Goal: Task Accomplishment & Management: Use online tool/utility

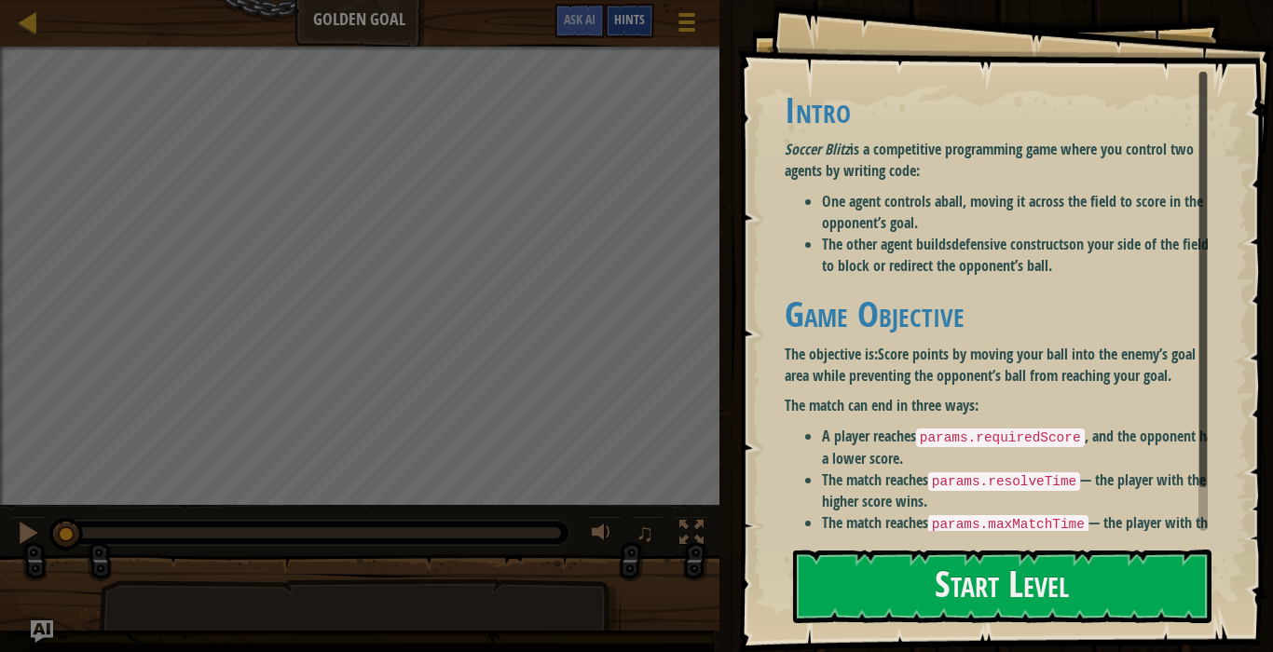
click at [635, 19] on span "Hints" at bounding box center [629, 19] width 31 height 18
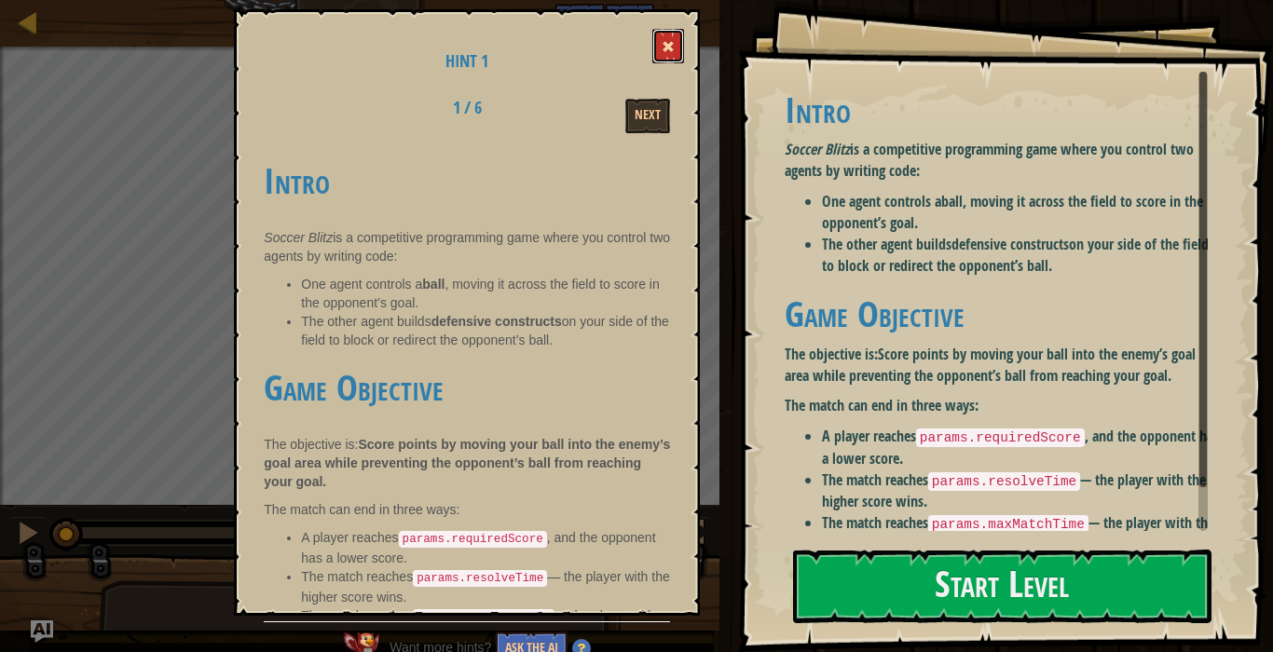
click at [658, 37] on button at bounding box center [668, 46] width 32 height 34
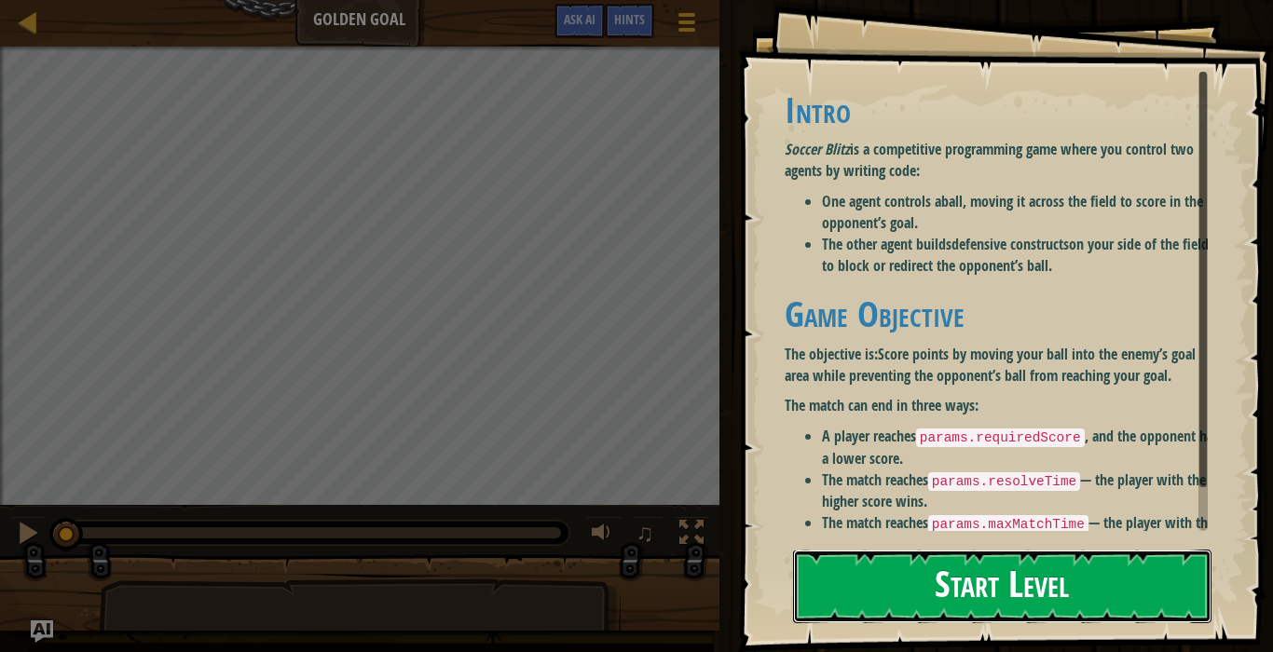
click at [1026, 583] on button "Start Level" at bounding box center [1002, 587] width 418 height 74
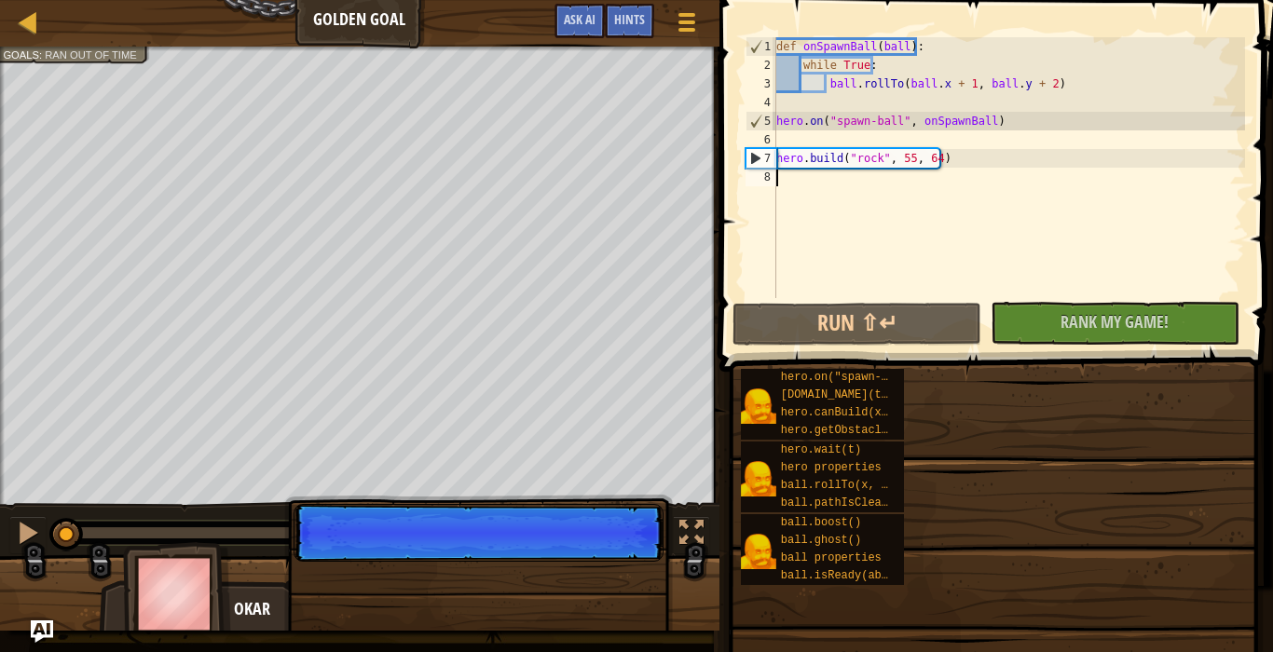
click at [1044, 577] on div "Goals Intro Soccer Blitz is a competitive programming game where you control tw…" at bounding box center [636, 326] width 1273 height 652
click at [1064, 574] on div "hero.on("spawn-ball", f) [DOMAIN_NAME](type, x, y) hero.canBuild(x, y) hero.get…" at bounding box center [1000, 477] width 520 height 218
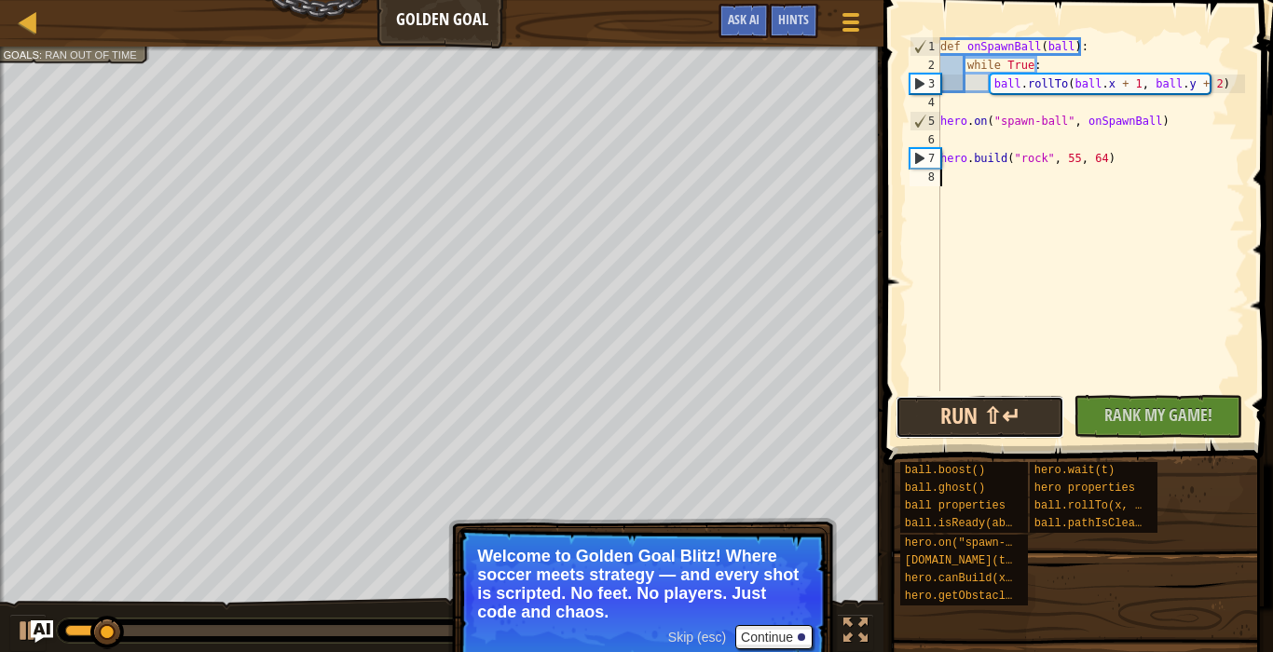
click at [1012, 419] on button "Run ⇧↵" at bounding box center [980, 417] width 169 height 43
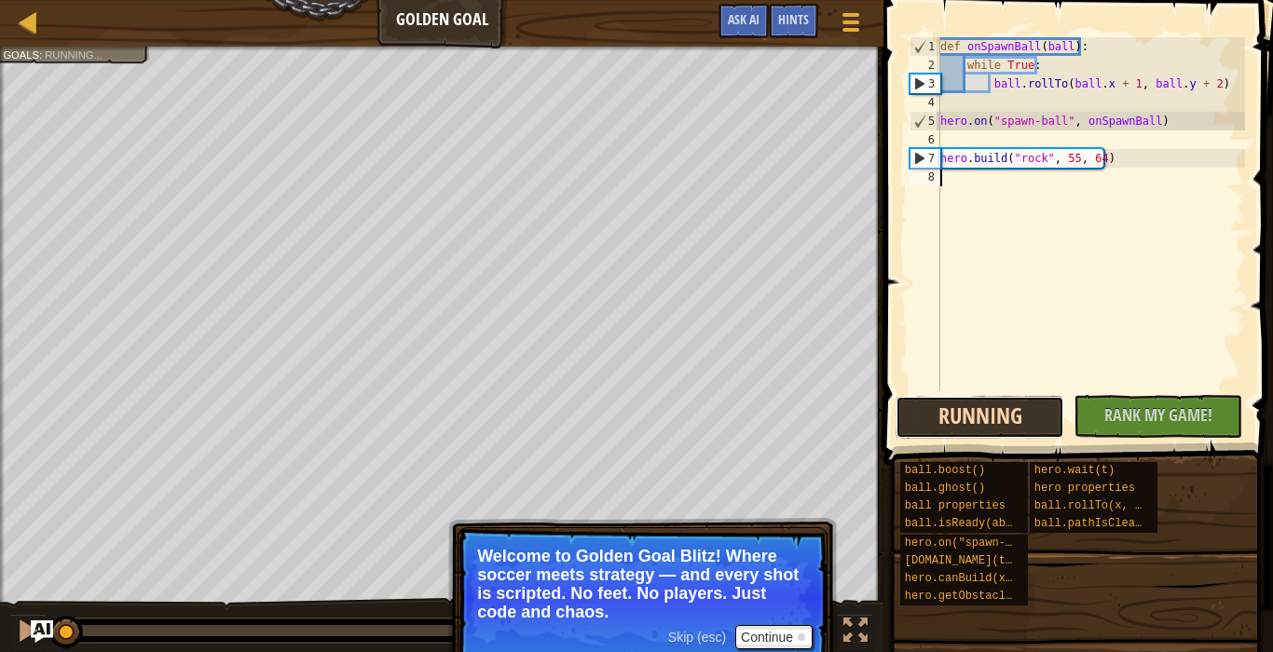
click at [1022, 424] on button "Running" at bounding box center [980, 417] width 169 height 43
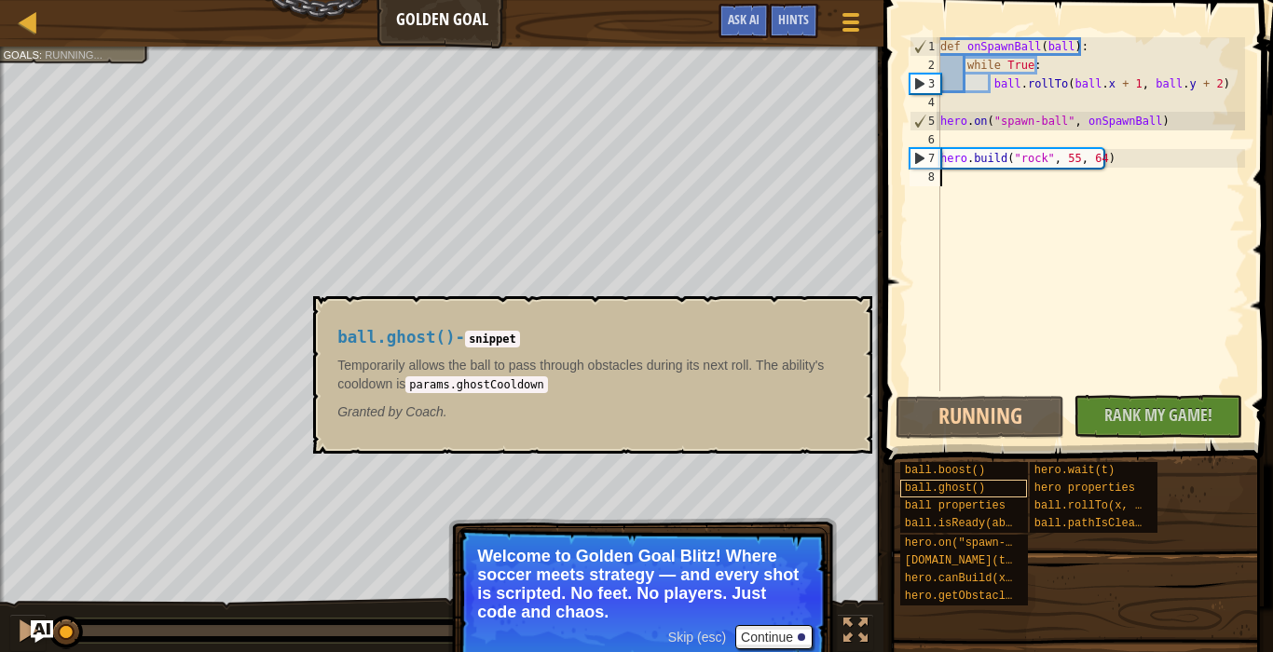
click at [982, 485] on span "ball.ghost()" at bounding box center [945, 488] width 80 height 13
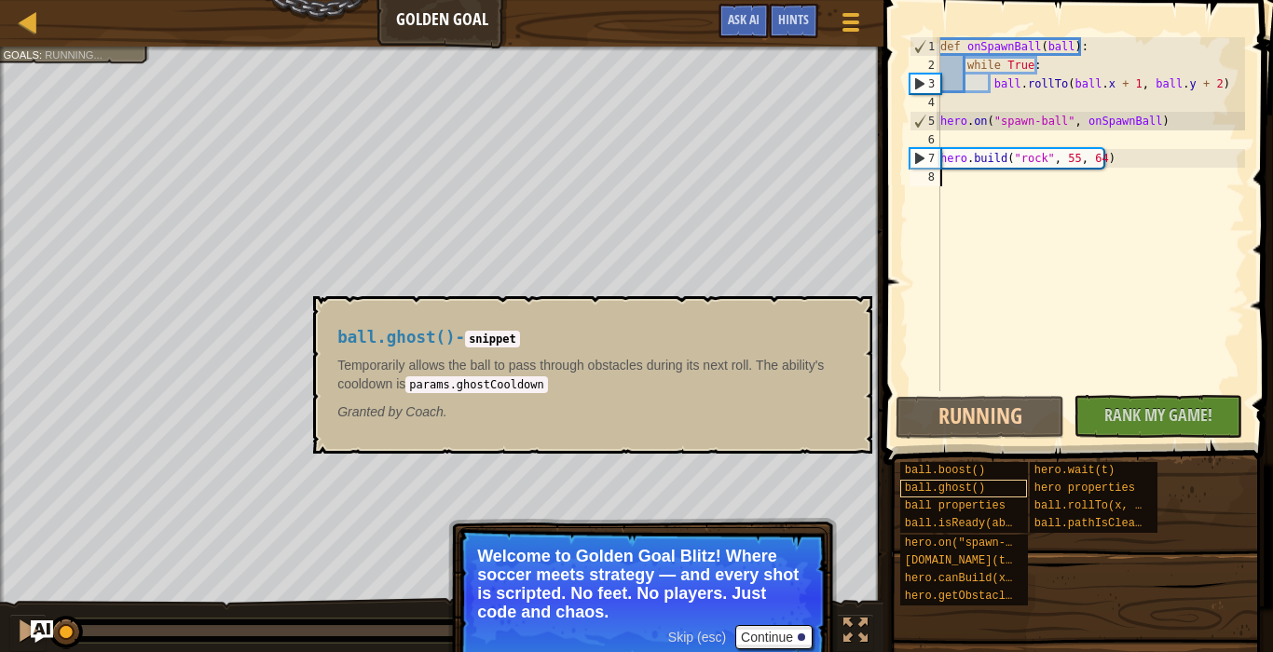
click at [982, 485] on span "ball.ghost()" at bounding box center [945, 488] width 80 height 13
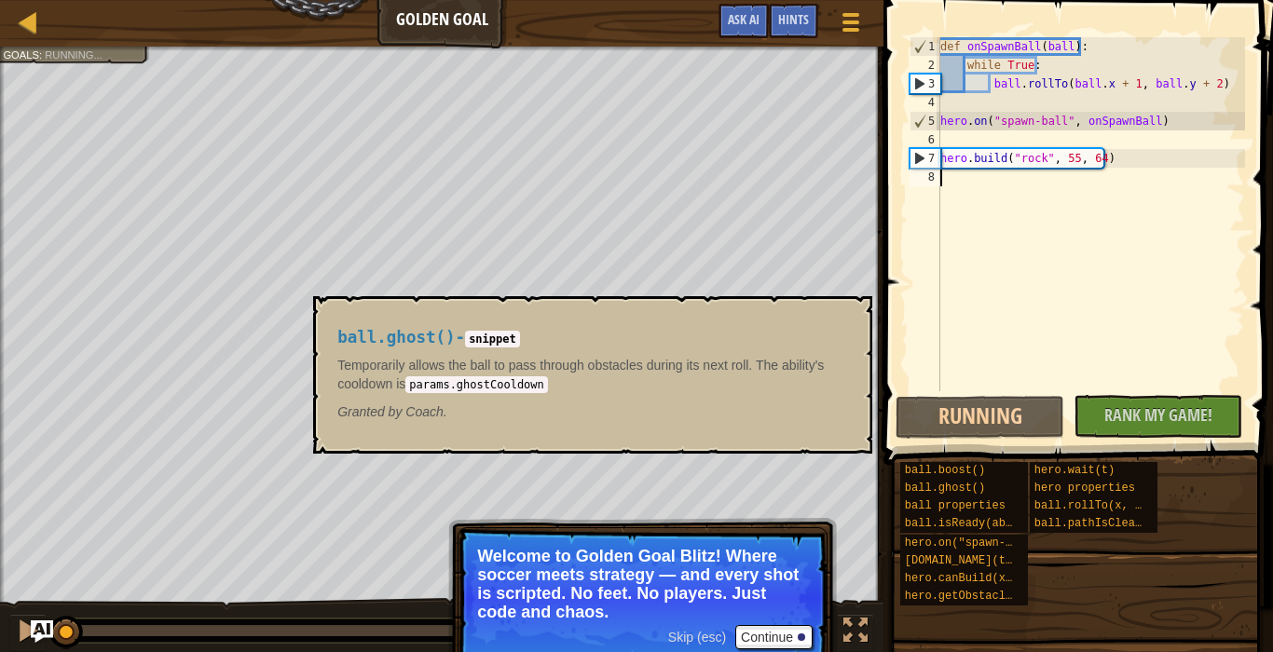
click at [965, 178] on div "def onSpawnBall ( ball ) : while True : ball . rollTo ( ball . x + 1 , ball . y…" at bounding box center [1091, 232] width 308 height 391
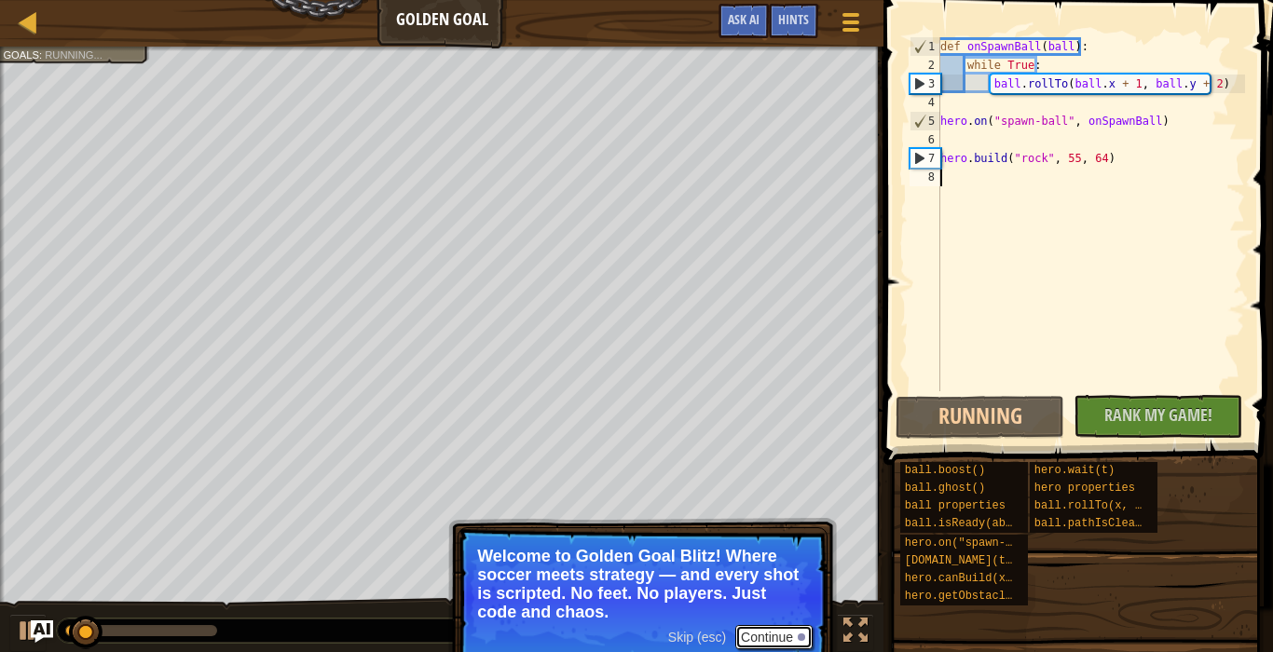
click at [803, 631] on button "Continue" at bounding box center [773, 637] width 77 height 24
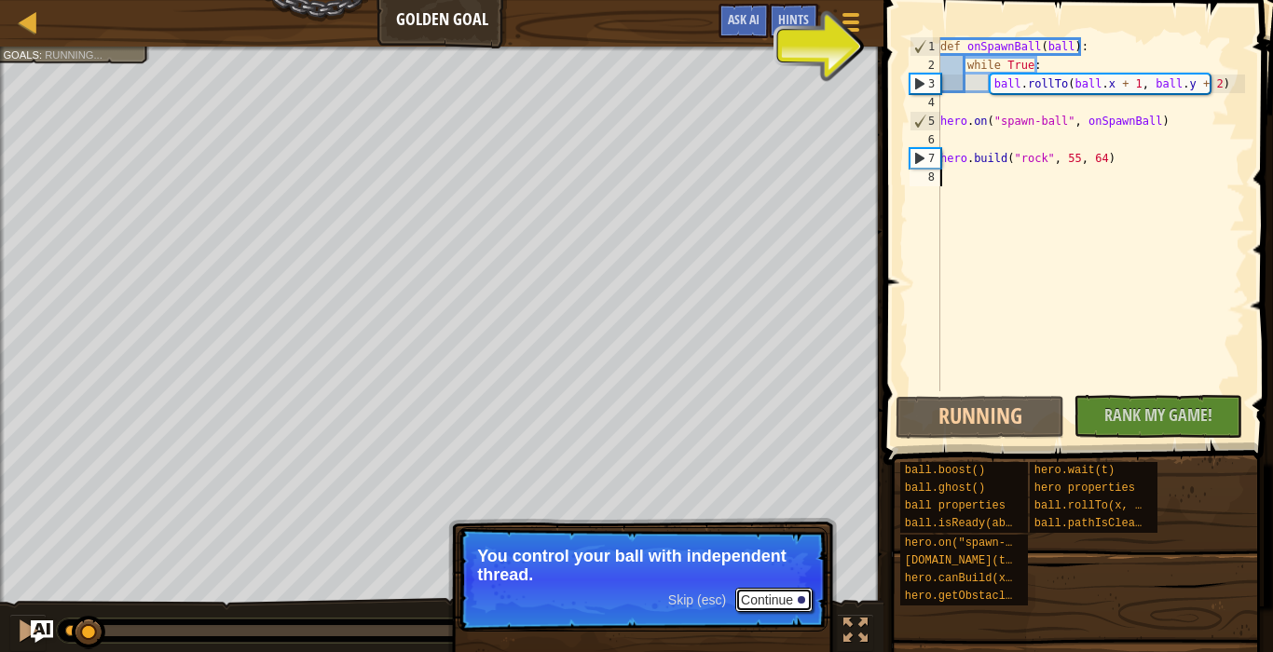
click at [784, 599] on button "Continue" at bounding box center [773, 600] width 77 height 24
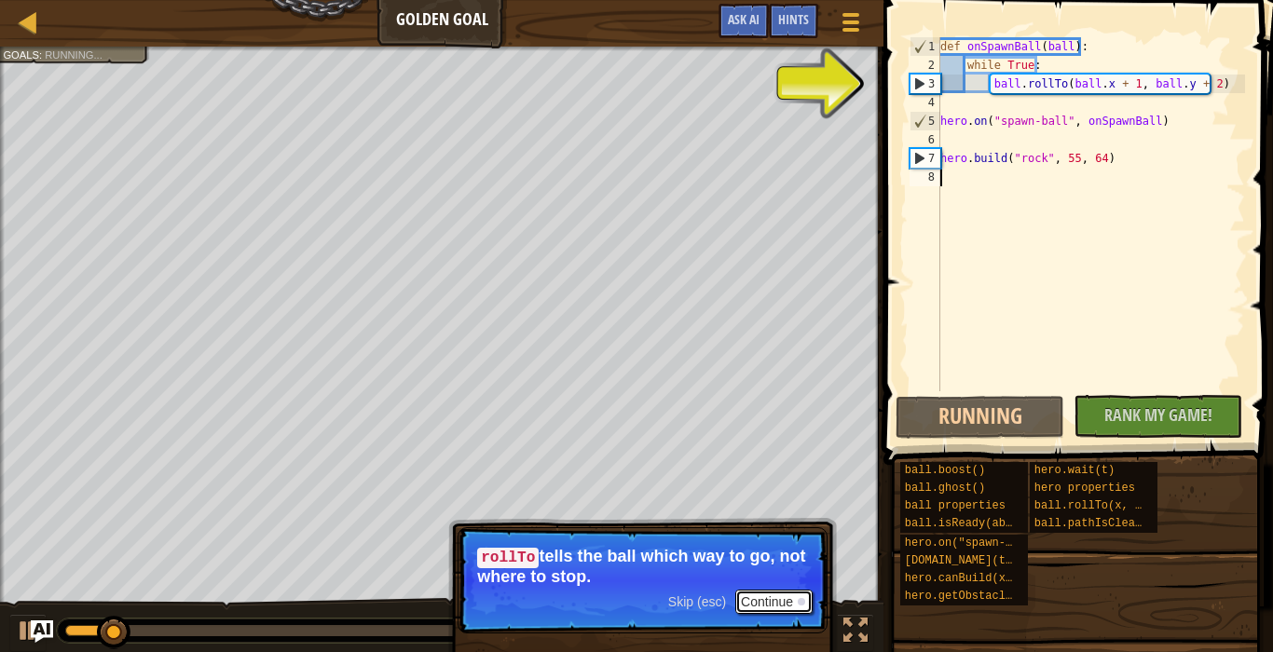
click at [786, 612] on button "Continue" at bounding box center [773, 602] width 77 height 24
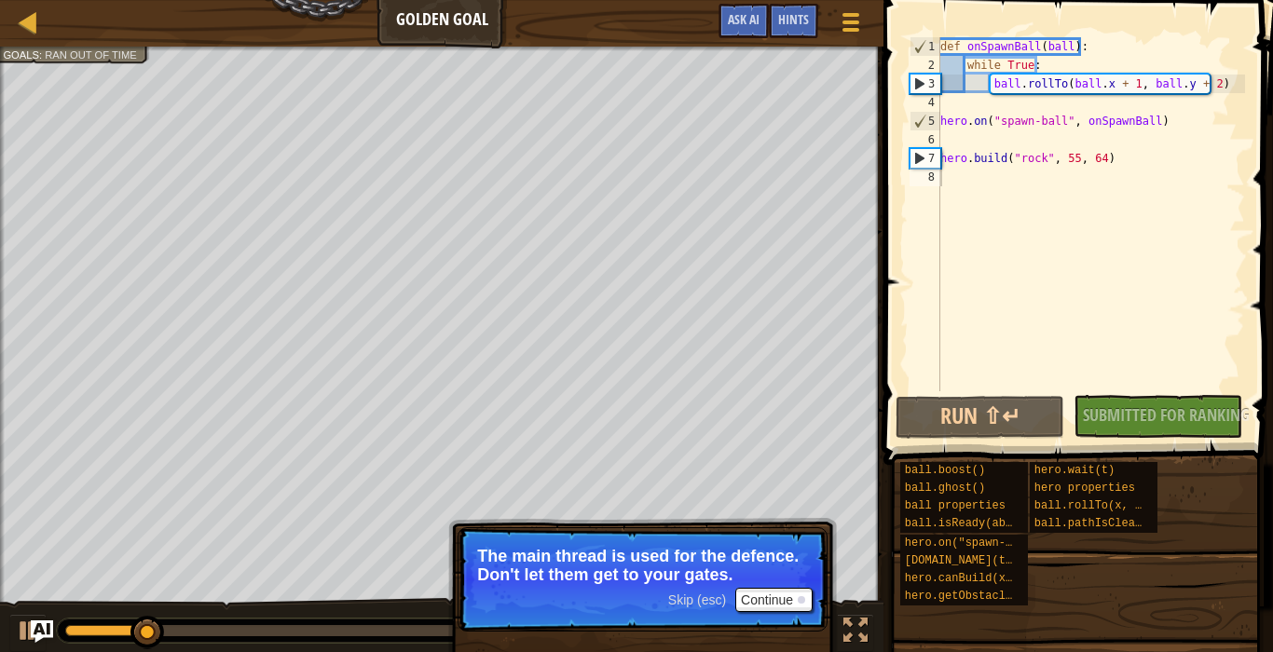
click at [808, 0] on html "Ladder Golden Goal Game Menu Done Hints Ask AI 1 הההההההההההההההההההההההההההההה…" at bounding box center [636, 0] width 1273 height 0
click at [759, 601] on button "Continue" at bounding box center [773, 600] width 77 height 24
click at [759, 607] on button "Continue" at bounding box center [773, 600] width 77 height 24
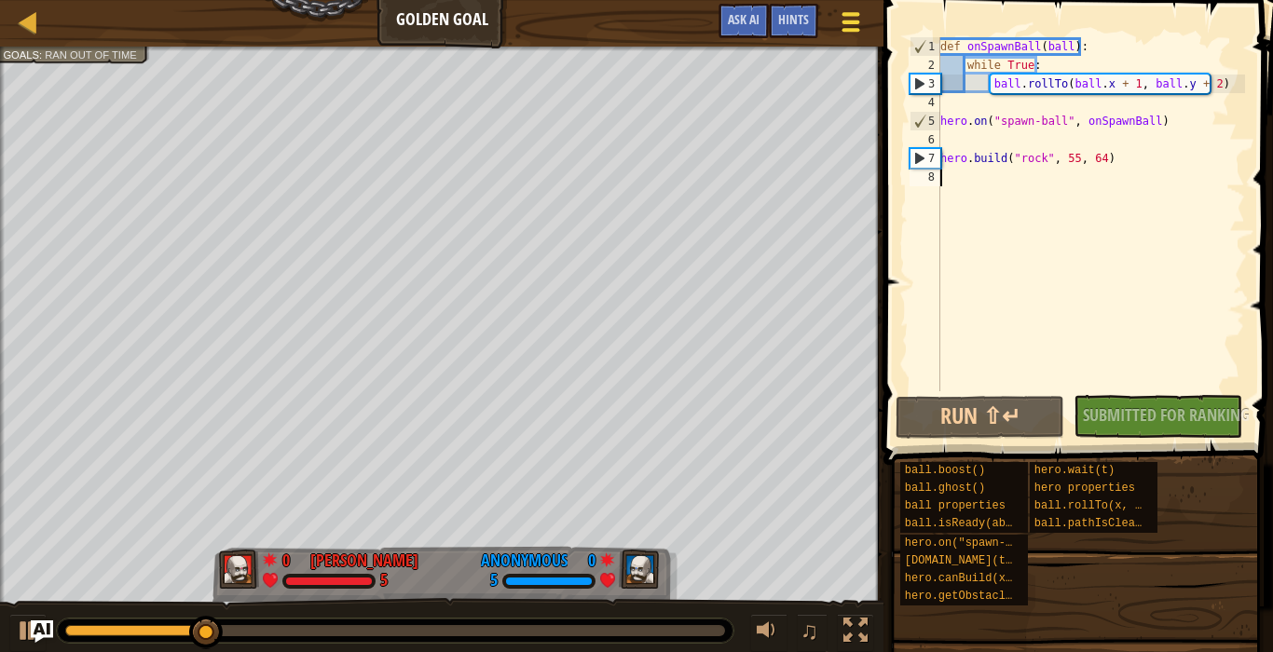
click at [870, 33] on button "Game Menu" at bounding box center [851, 26] width 49 height 46
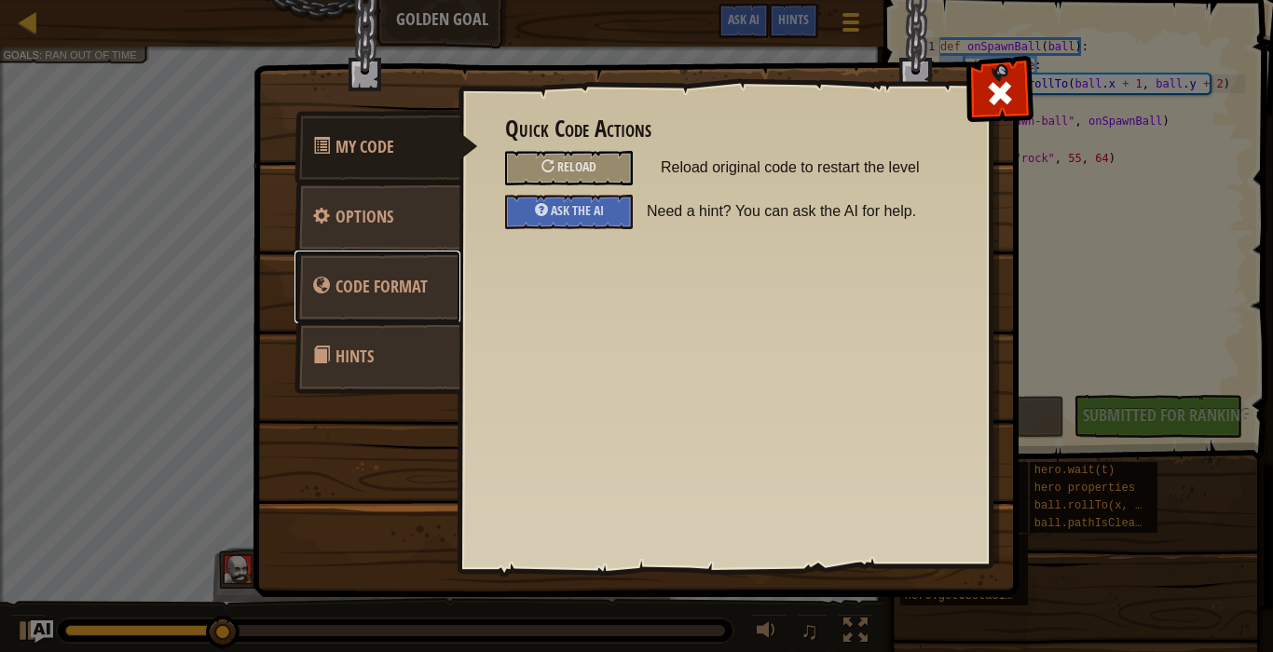
click at [438, 279] on link "Code Format" at bounding box center [377, 287] width 166 height 73
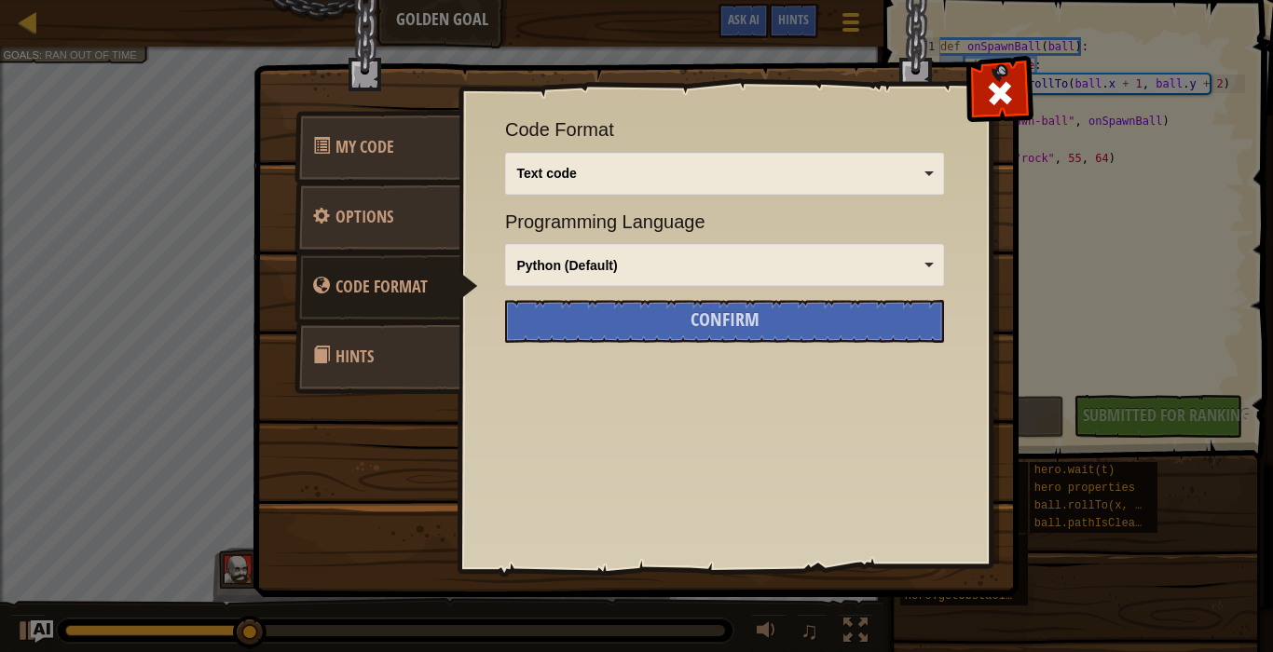
click at [392, 348] on link "Hints" at bounding box center [377, 357] width 166 height 73
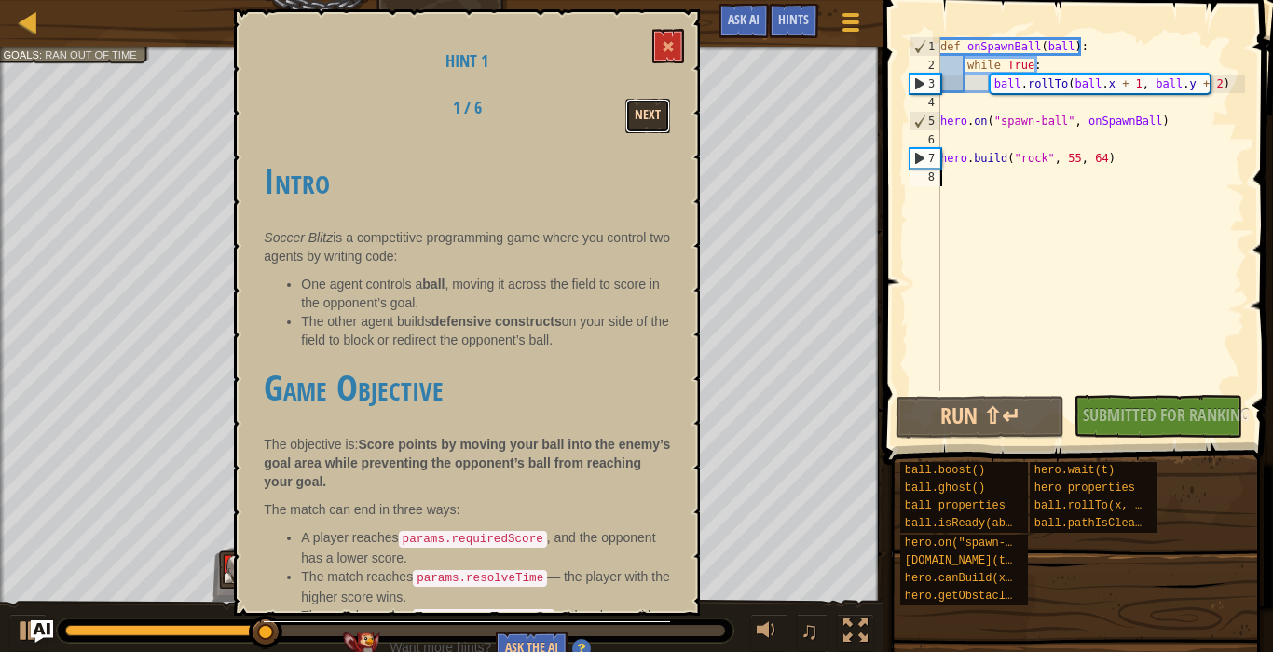
click at [658, 114] on button "Next" at bounding box center [647, 116] width 45 height 34
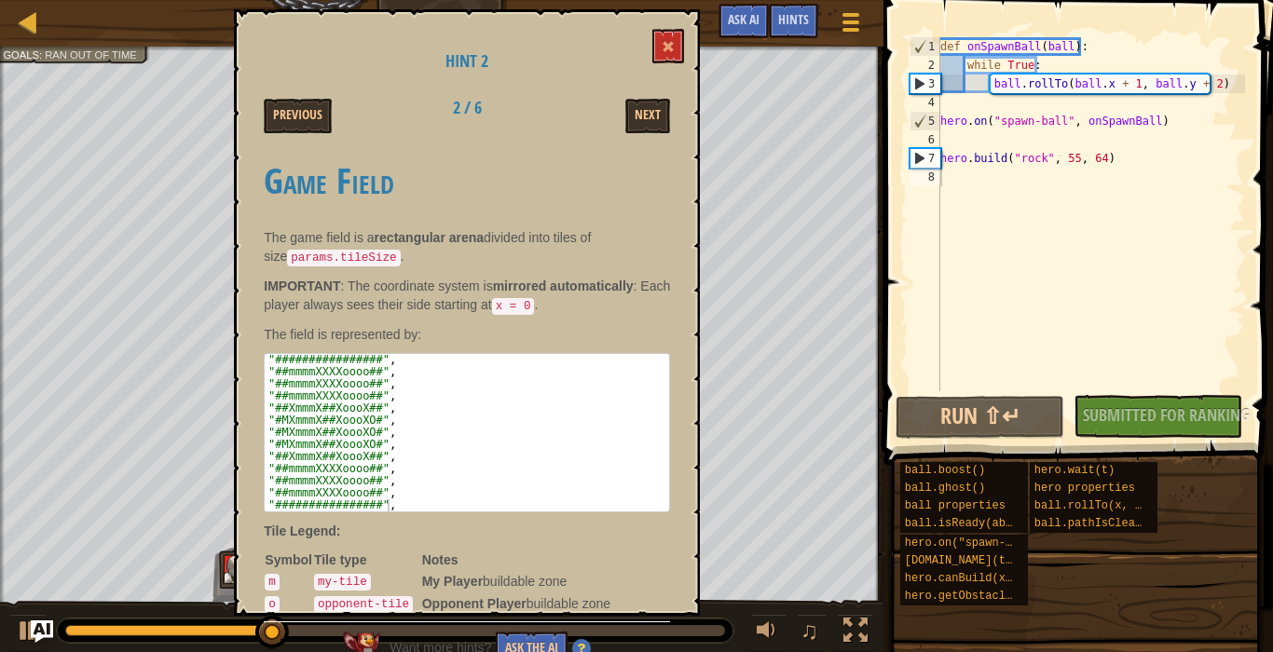
click at [658, 114] on button "Next" at bounding box center [647, 116] width 45 height 34
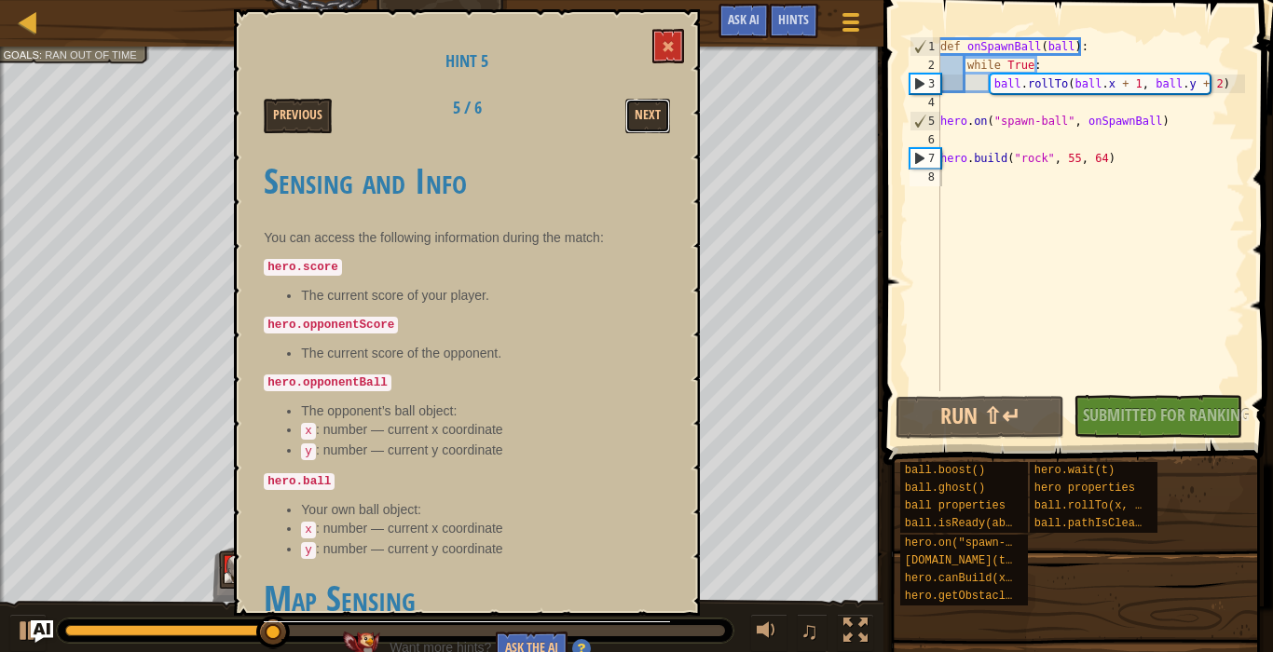
click at [658, 114] on button "Next" at bounding box center [647, 116] width 45 height 34
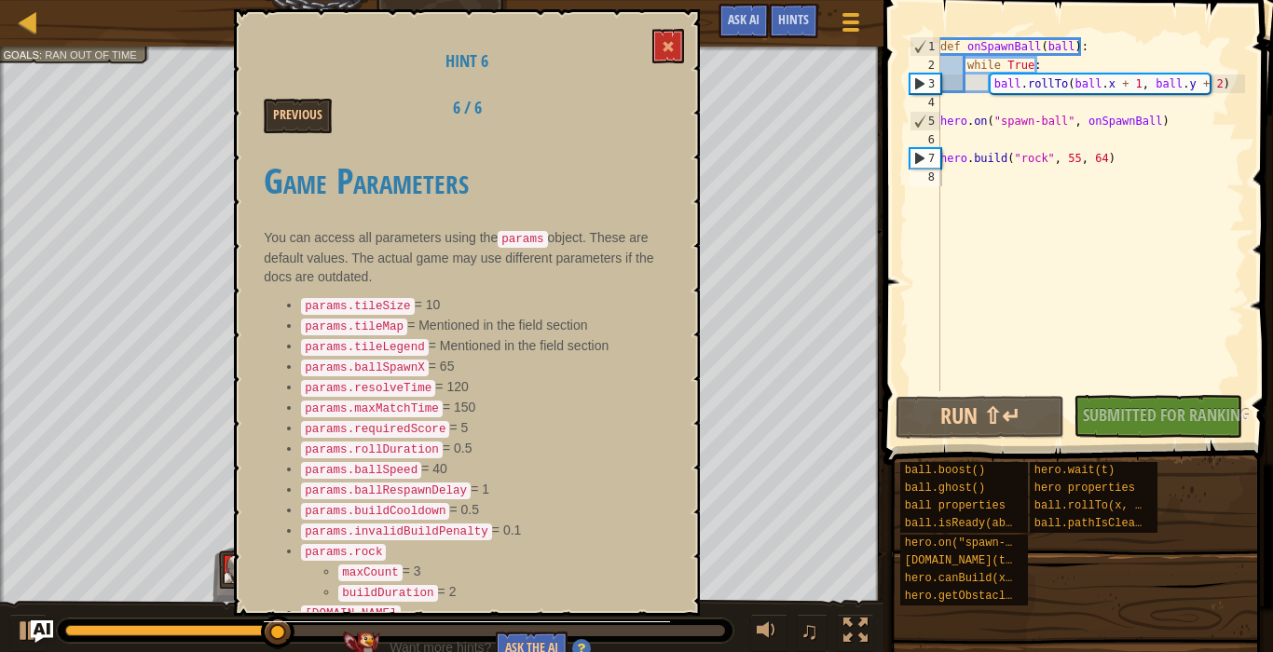
click at [658, 114] on div "Previous 6 / 6" at bounding box center [467, 116] width 434 height 34
click at [675, 37] on button at bounding box center [668, 46] width 32 height 34
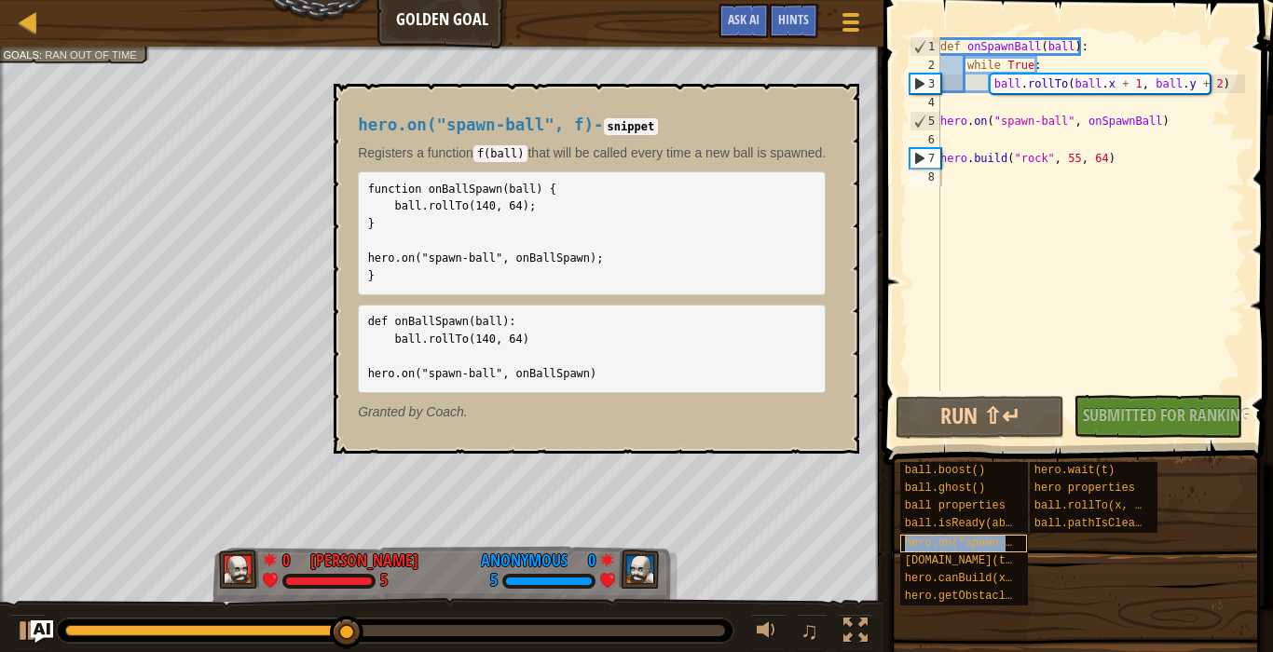
click at [993, 538] on span "hero.on("spawn-ball", f)" at bounding box center [985, 543] width 161 height 13
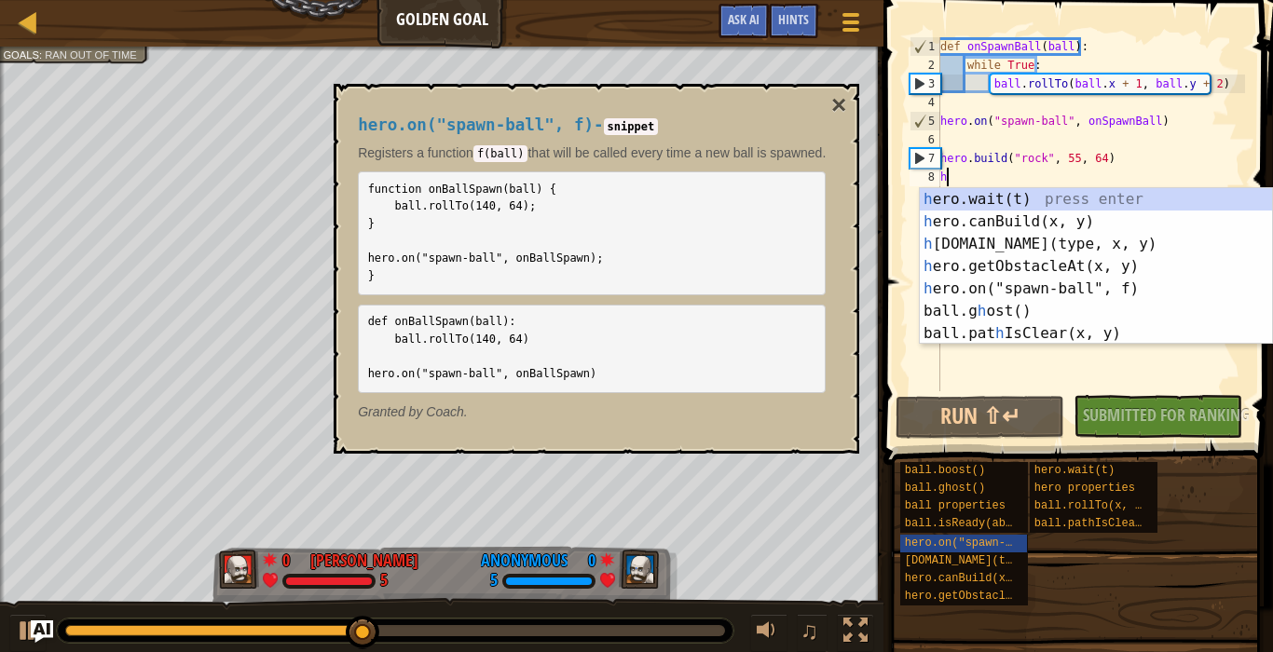
scroll to position [8, 0]
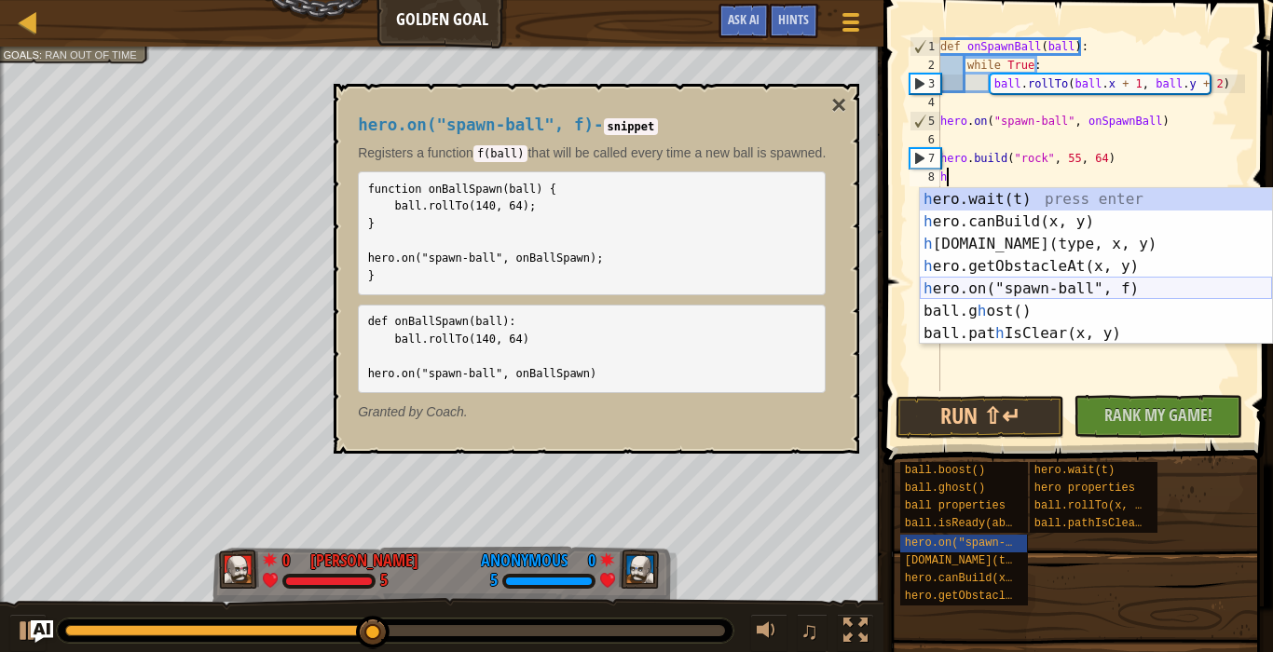
click at [1081, 282] on div "h ero.wait(t) press enter h ero.canBuild(x, y) press enter h [DOMAIN_NAME](type…" at bounding box center [1096, 288] width 352 height 201
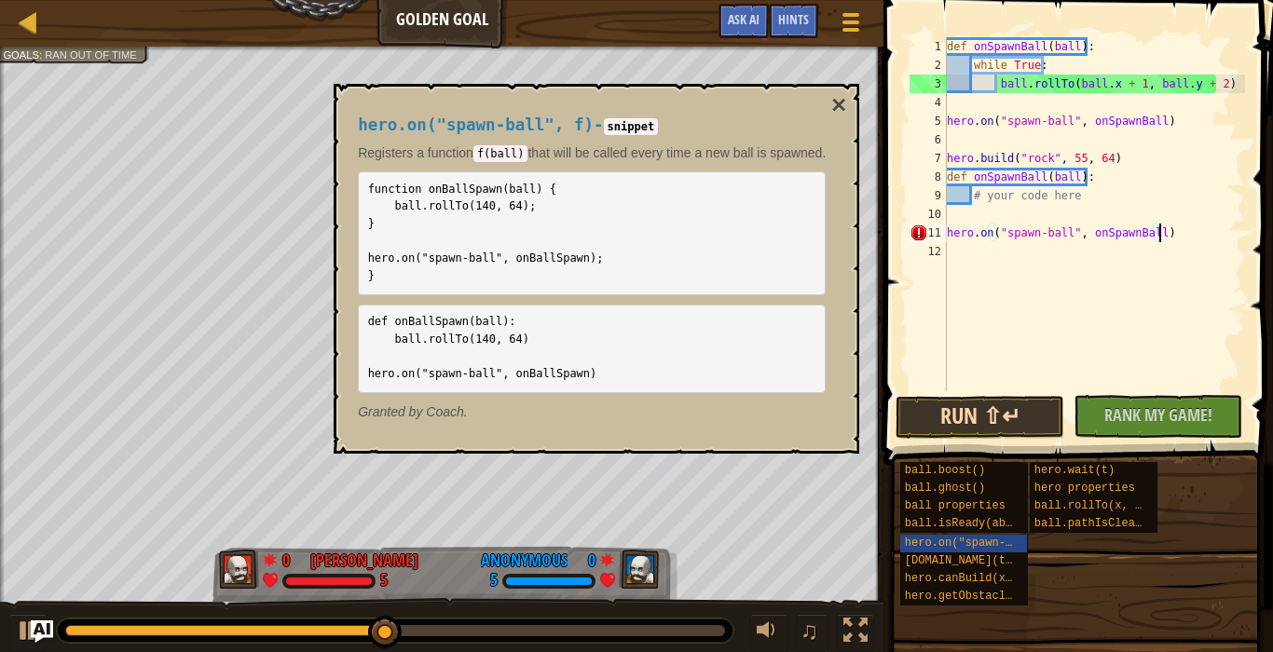
type textarea "hero.on("spawn-ball", onSpawnBall)"
drag, startPoint x: 969, startPoint y: 430, endPoint x: 879, endPoint y: 183, distance: 263.0
click at [969, 429] on button "Run ⇧↵" at bounding box center [980, 417] width 169 height 43
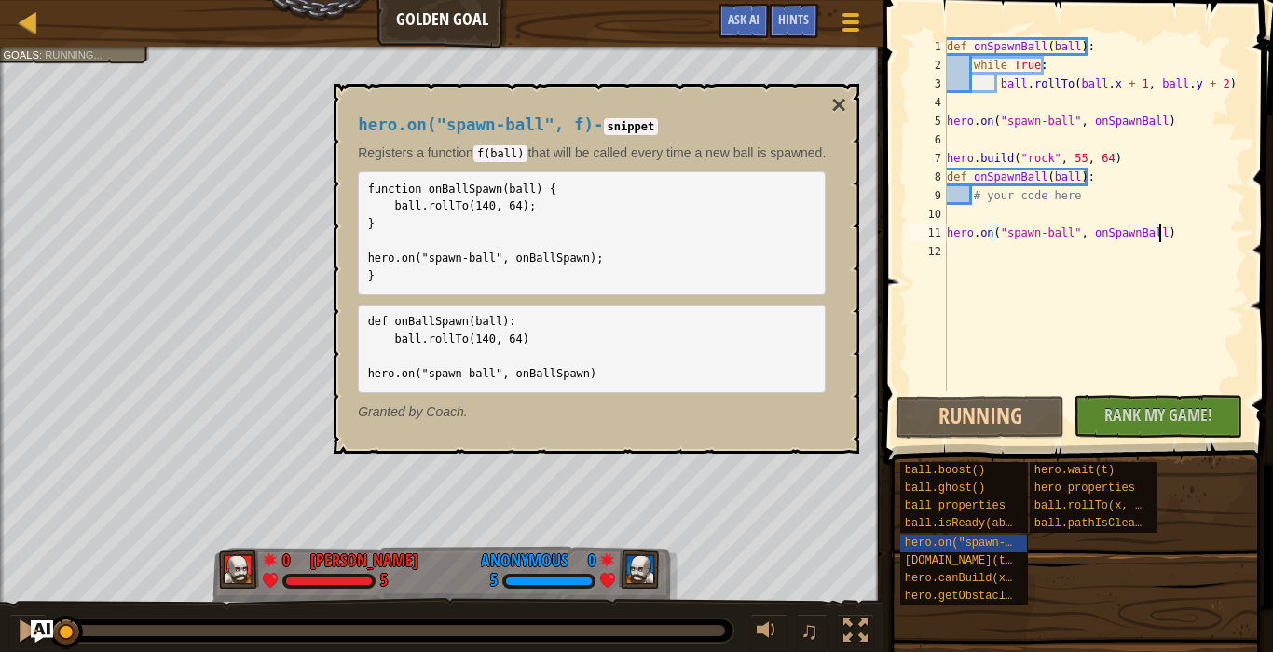
click at [832, 102] on div "hero.on("spawn-ball", f) - snippet Registers a function f(ball) that will be ca…" at bounding box center [597, 269] width 526 height 370
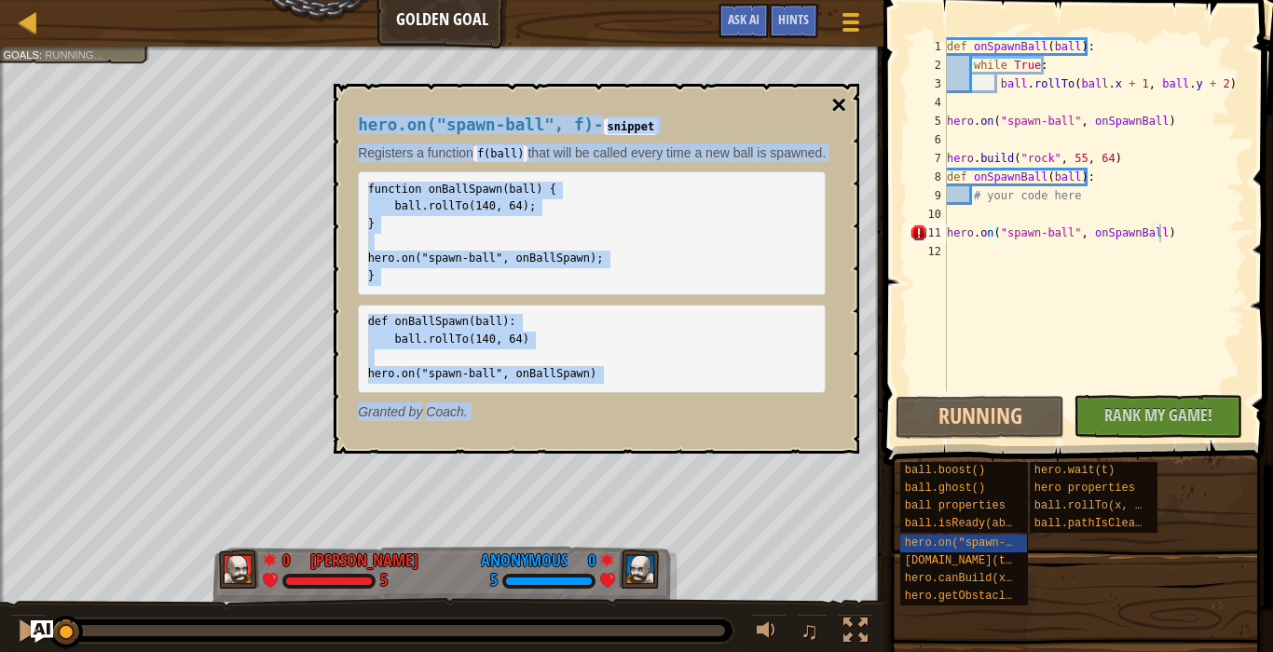
click at [846, 108] on button "×" at bounding box center [838, 105] width 15 height 26
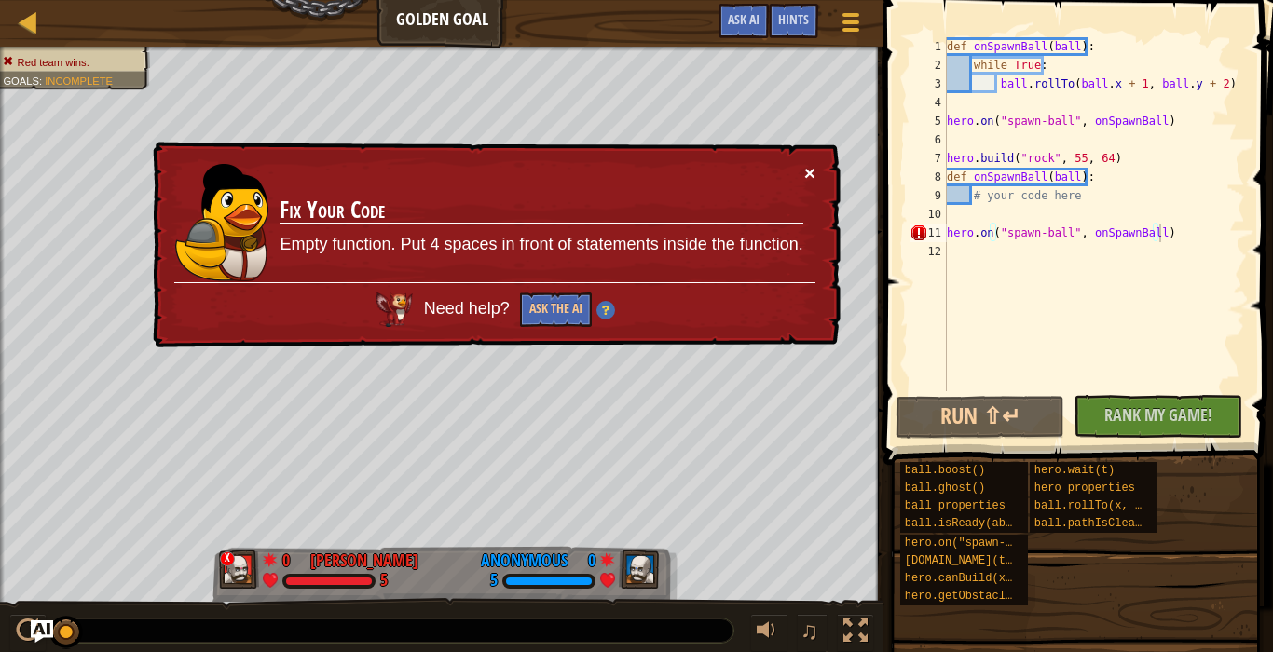
click at [813, 173] on button "×" at bounding box center [809, 173] width 11 height 20
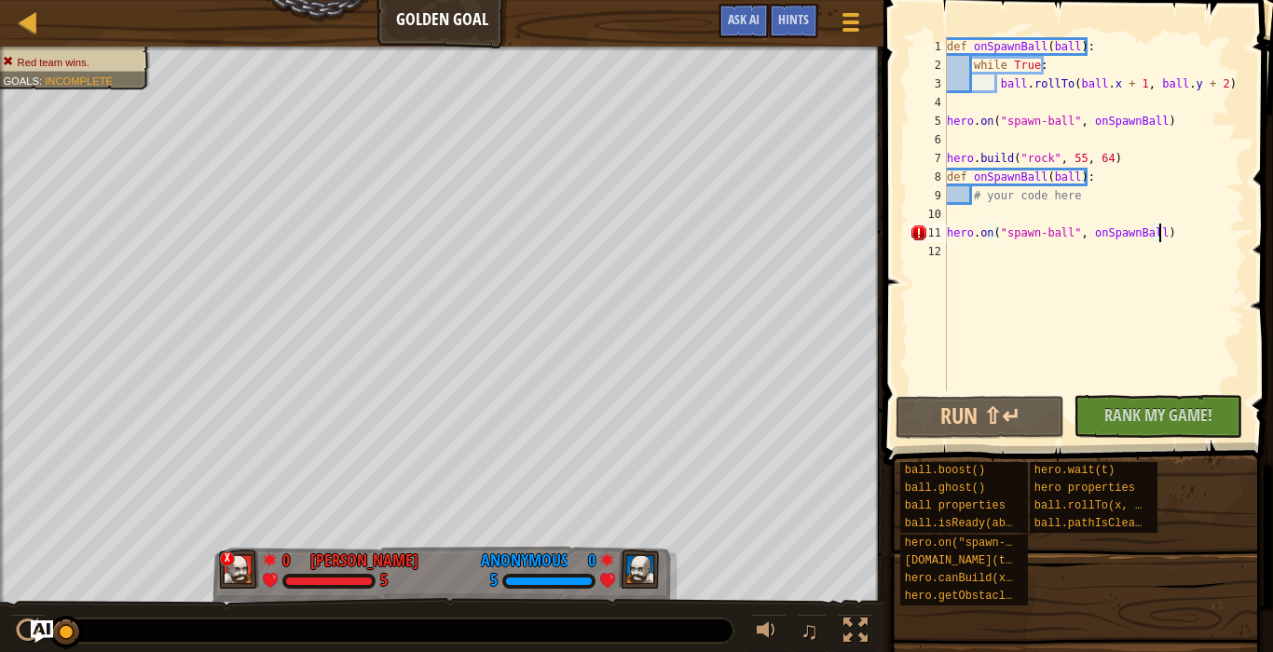
click at [1182, 235] on div "def onSpawnBall ( ball ) : while True : ball . rollTo ( ball . x + 1 , ball . y…" at bounding box center [1094, 232] width 303 height 391
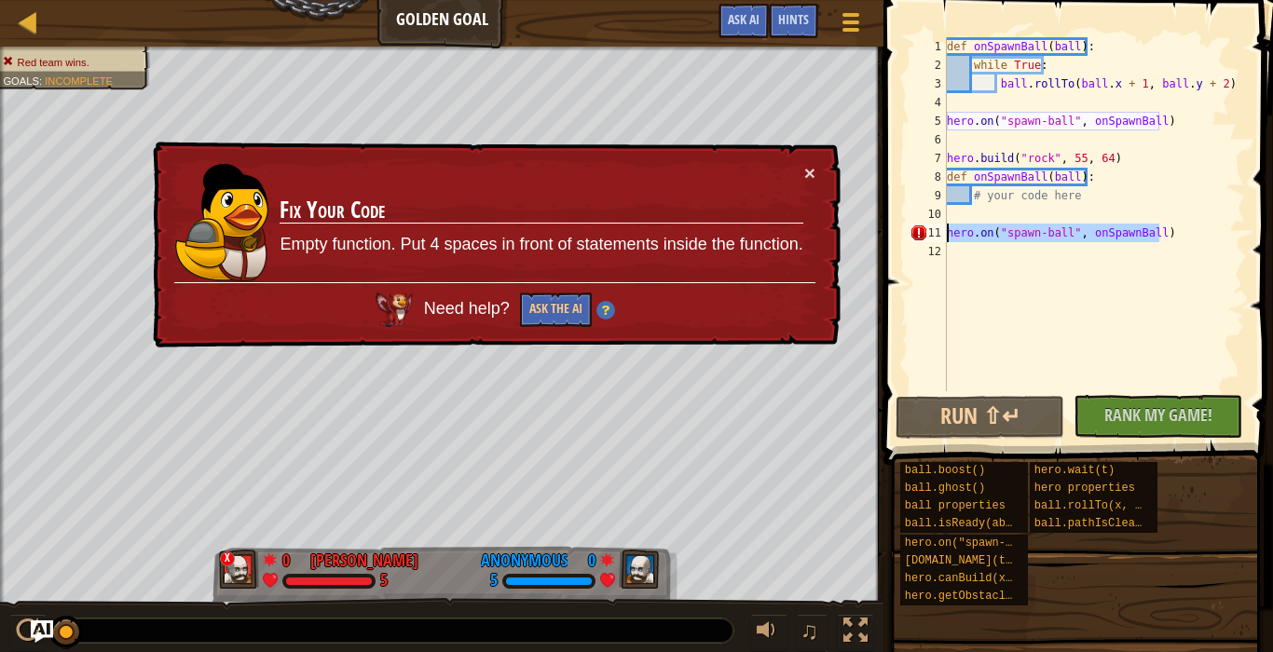
drag, startPoint x: 1182, startPoint y: 235, endPoint x: 924, endPoint y: 228, distance: 257.3
click at [924, 228] on div "hero.on("spawn-ball", onSpawnBall) 1 2 3 4 5 6 7 8 9 10 11 12 def onSpawnBall (…" at bounding box center [1075, 214] width 339 height 354
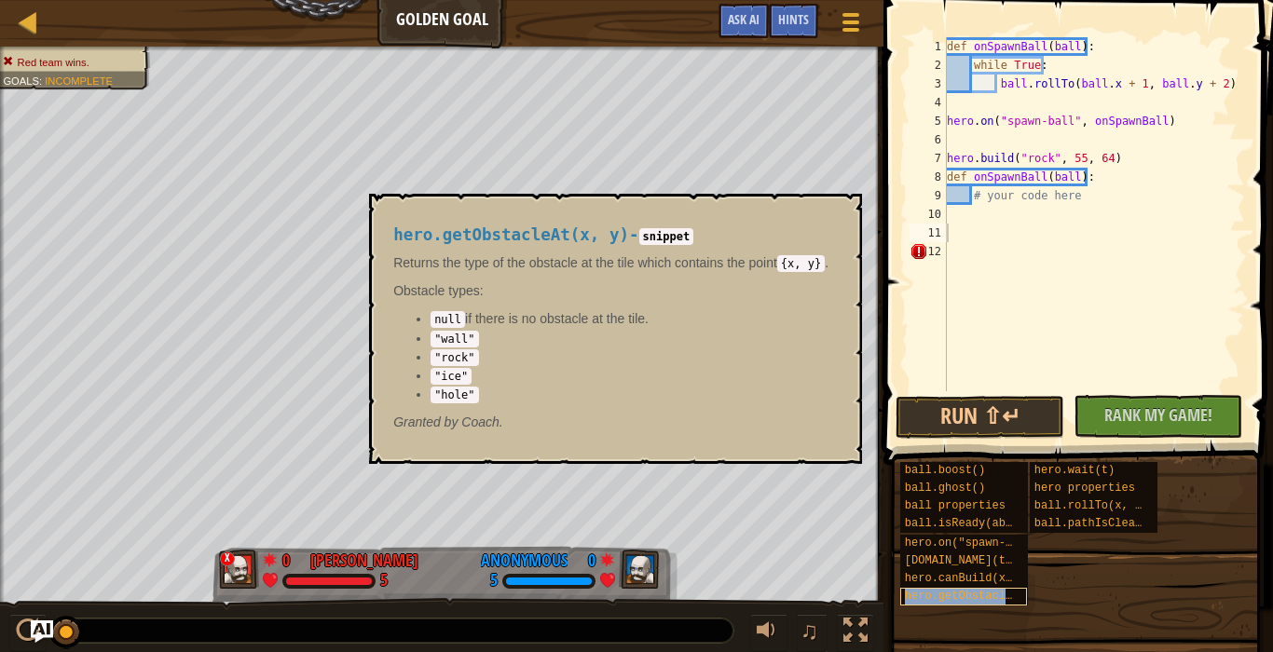
click at [1009, 600] on span "hero.getObstacleAt(x, y)" at bounding box center [985, 596] width 161 height 13
click at [1007, 229] on div "def onSpawnBall ( ball ) : while True : ball . rollTo ( ball . x + 1 , ball . y…" at bounding box center [1094, 232] width 303 height 391
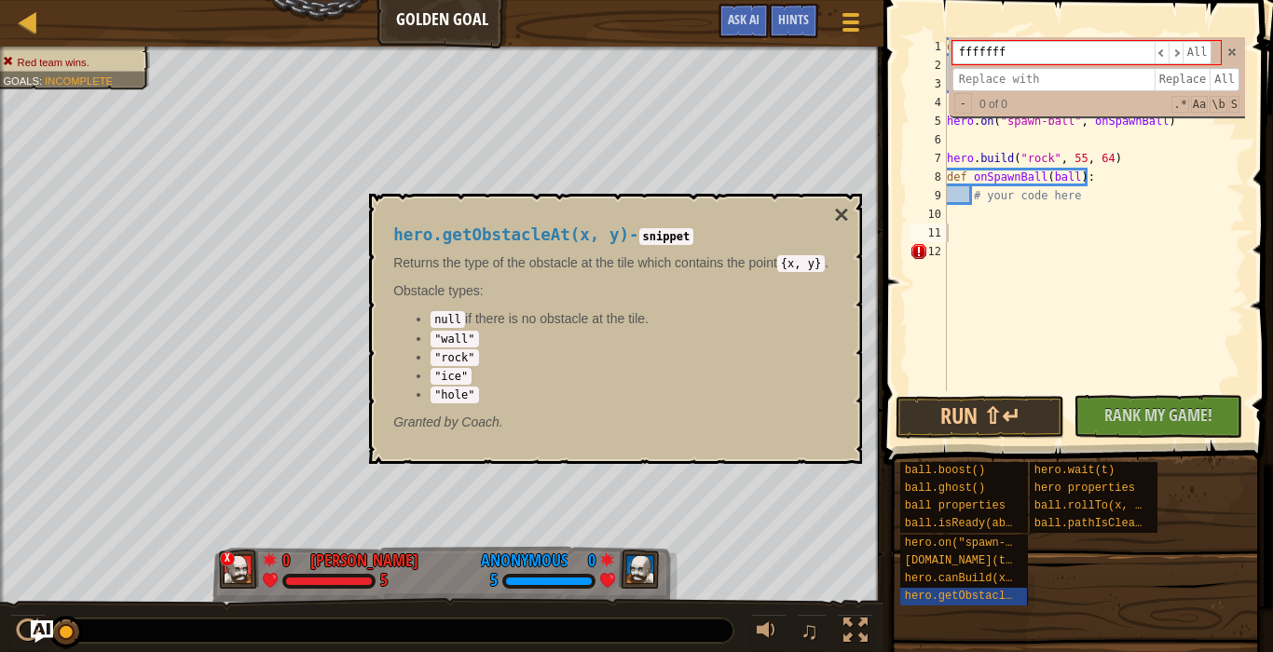
type input "ffffffff"
click at [1236, 53] on span at bounding box center [1231, 52] width 13 height 13
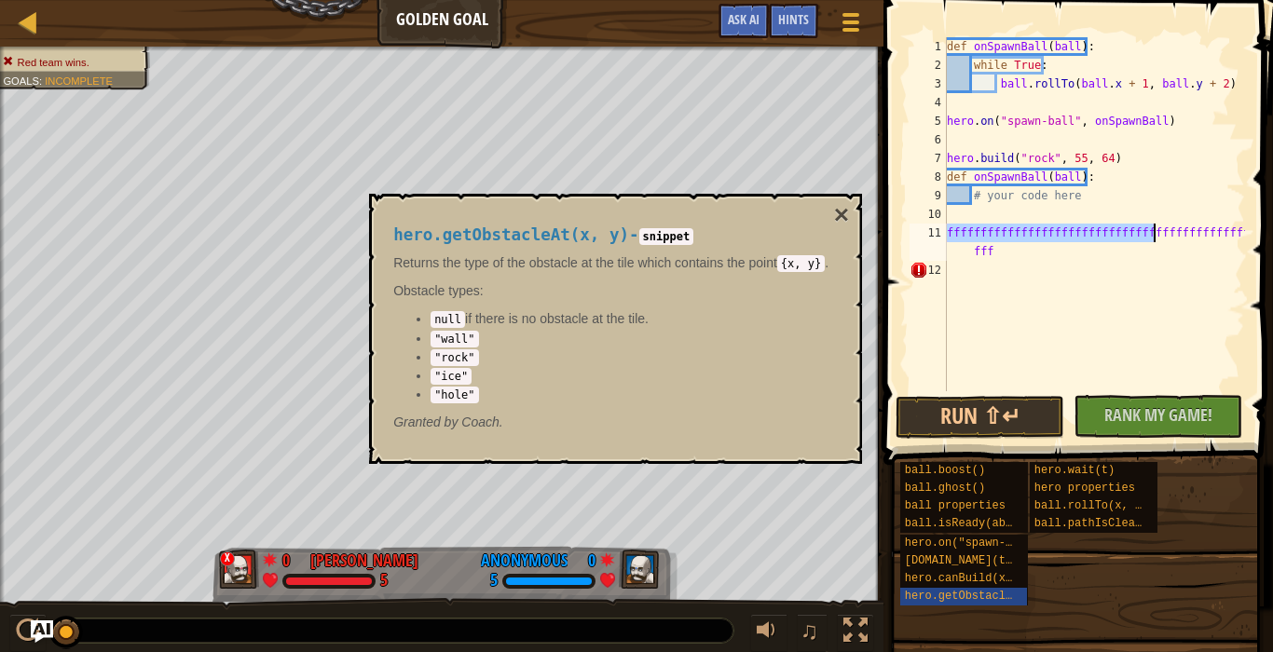
scroll to position [8, 25]
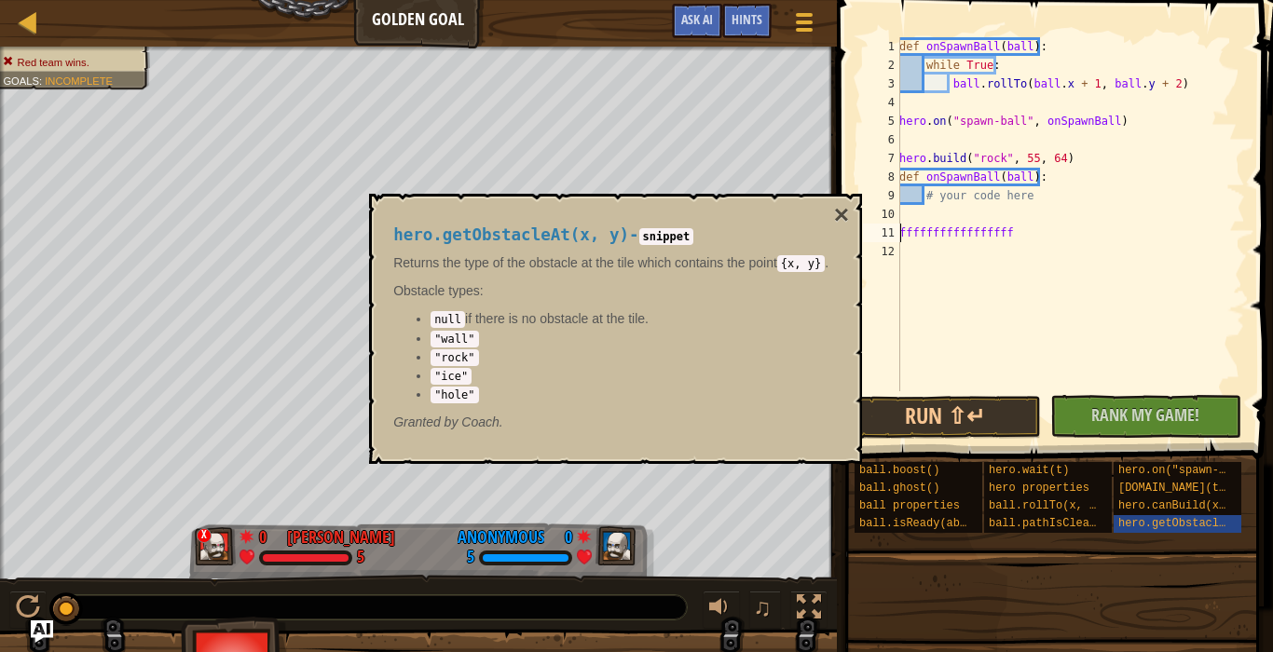
click at [855, 0] on body "Ladder Golden Goal Game Menu Done Hints Ask AI 1 הההההההההההההההההההההההההההההה…" at bounding box center [636, 0] width 1273 height 0
type textarea "f"
type textarea "#"
type textarea "d"
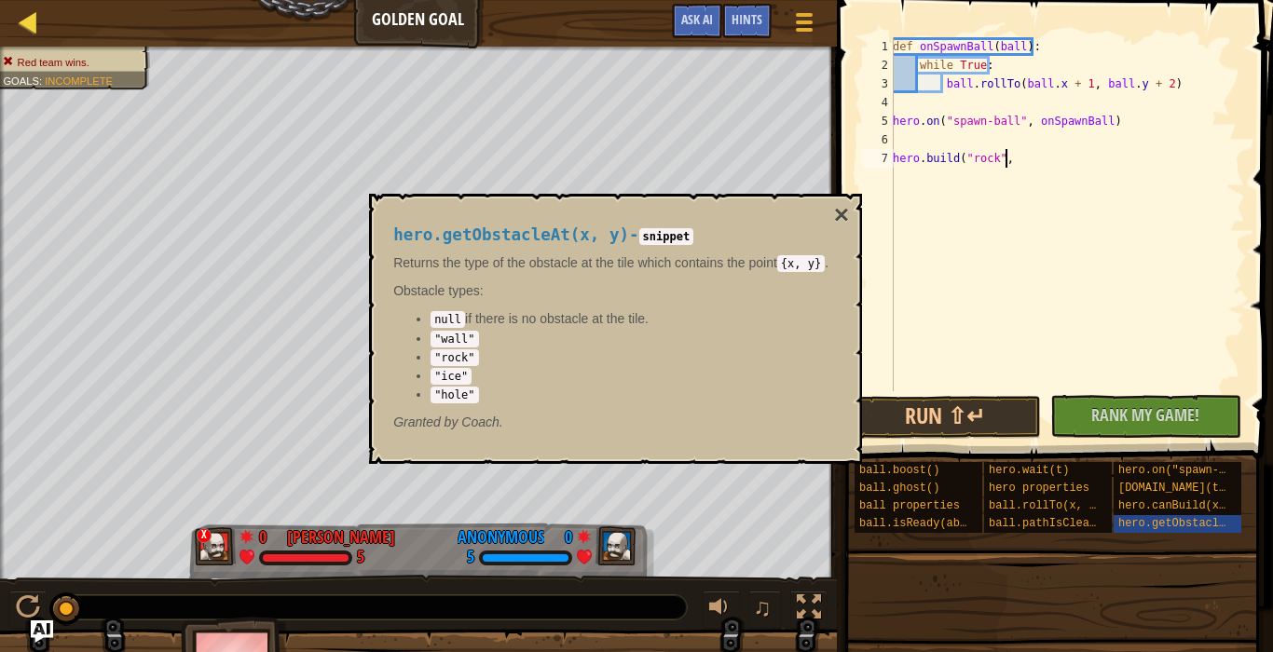
type textarea "h"
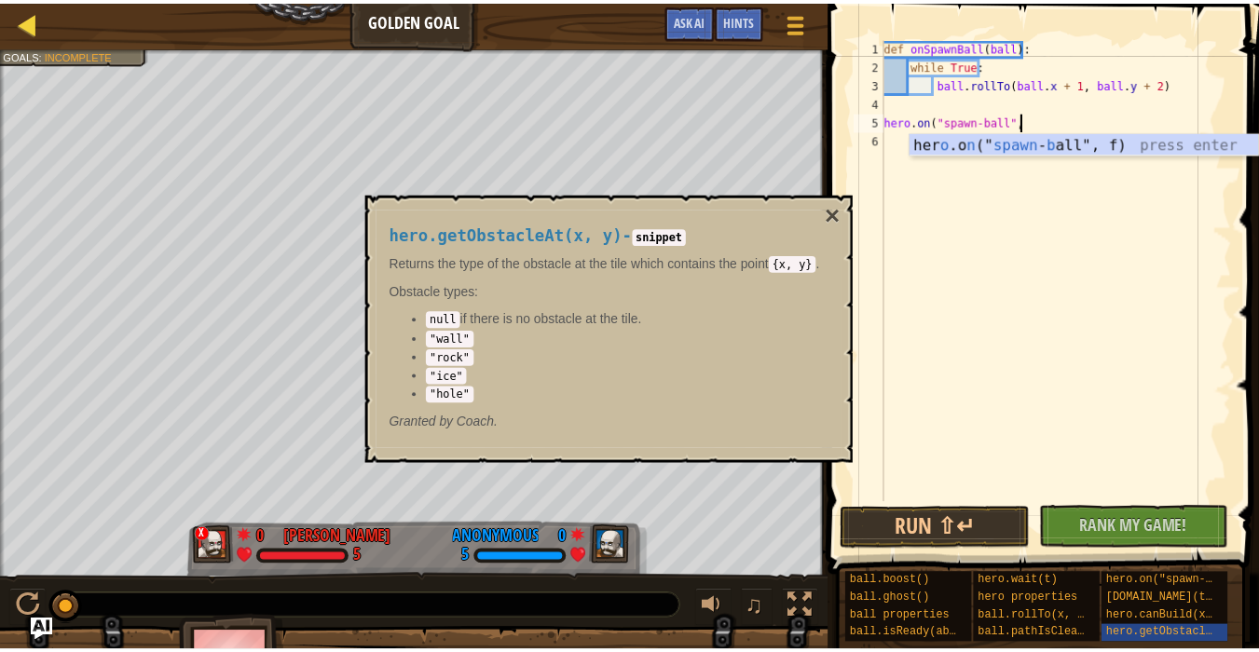
scroll to position [8, 0]
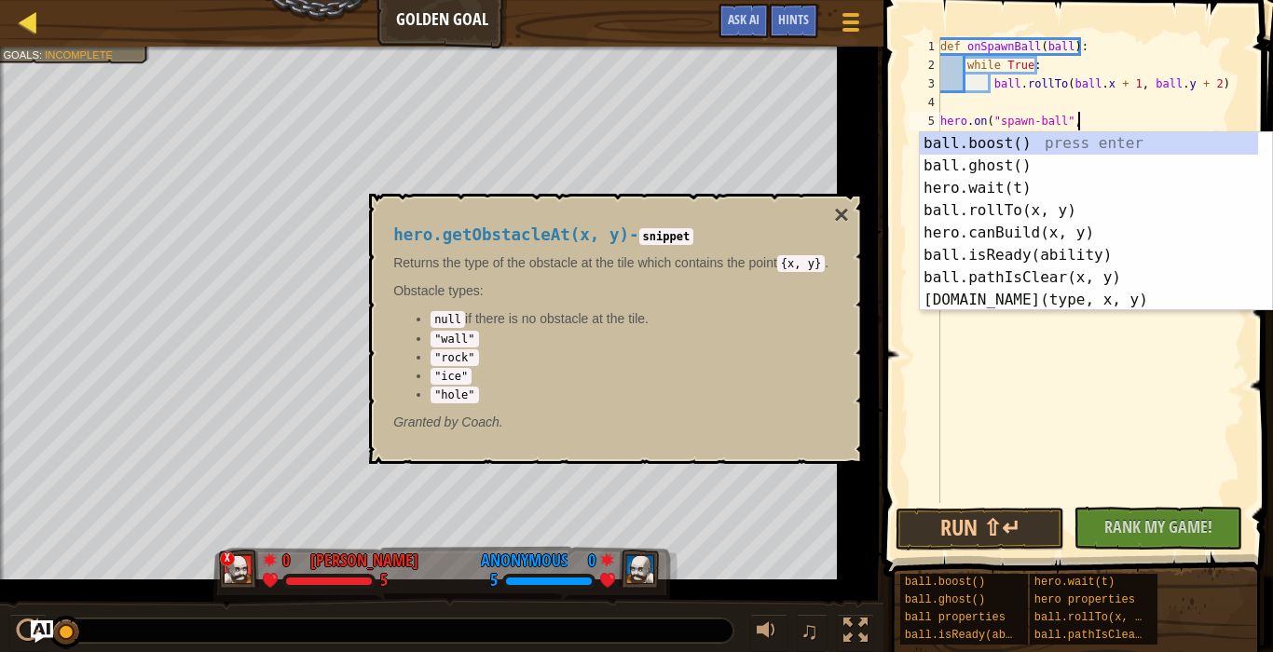
type textarea "hero.on("spawn-ball","
click at [32, 21] on div at bounding box center [28, 21] width 23 height 23
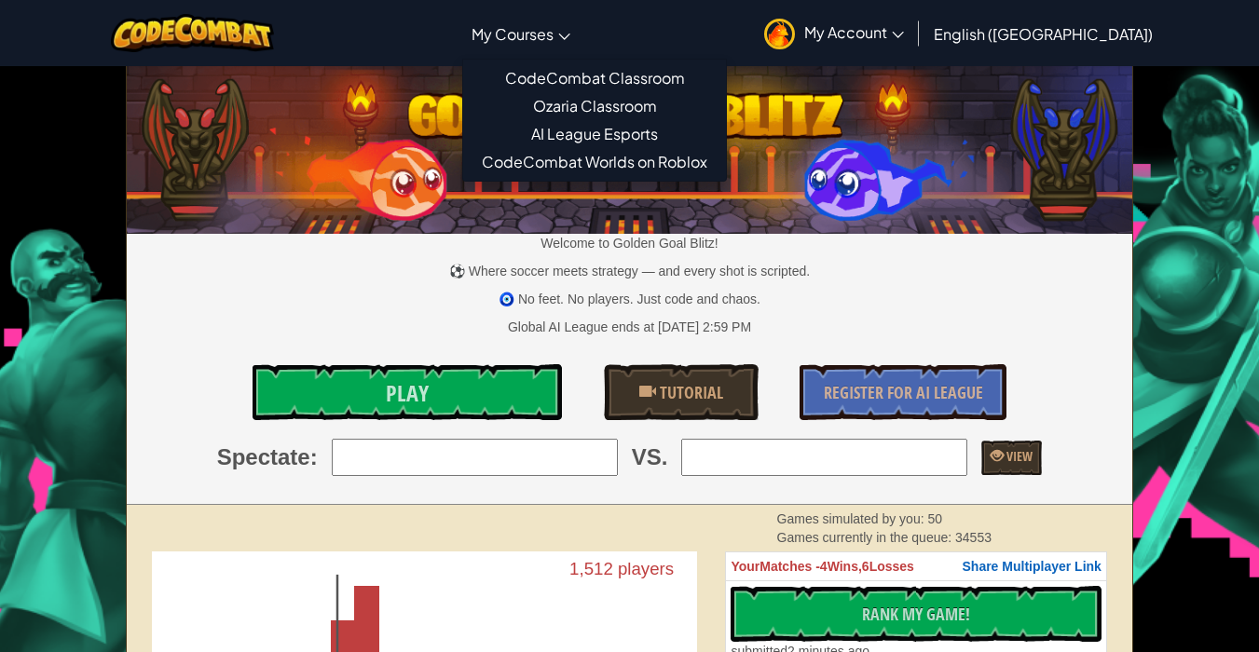
click at [554, 42] on span "My Courses" at bounding box center [513, 34] width 82 height 20
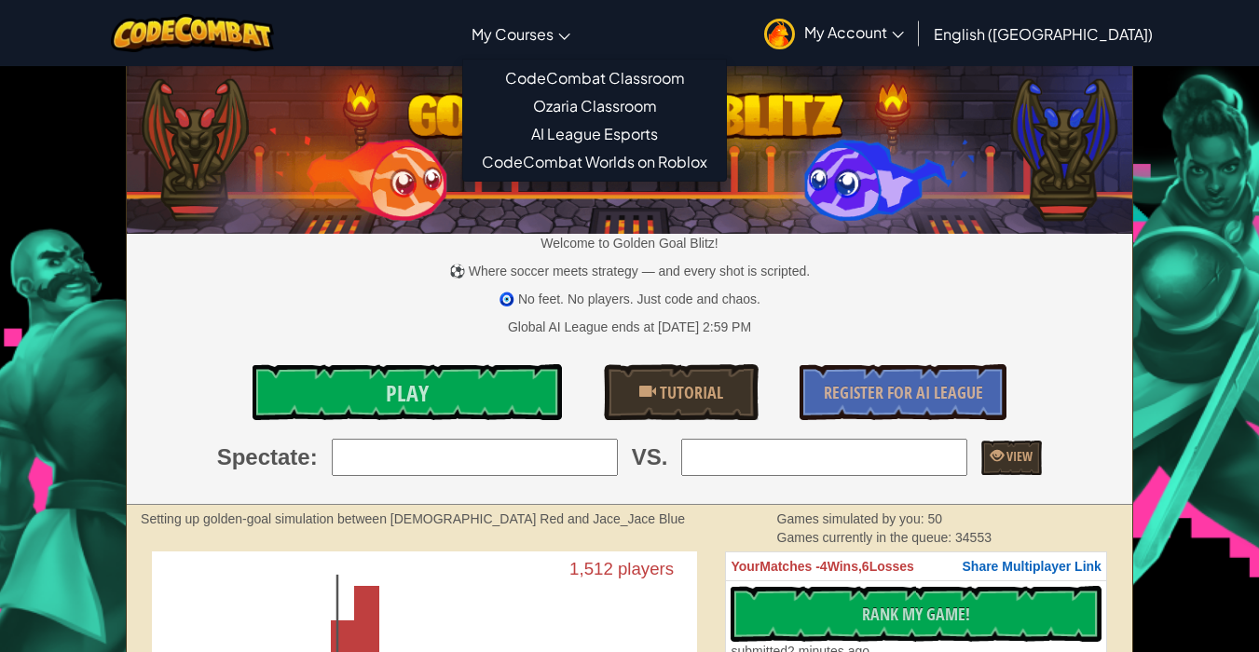
scroll to position [783, 0]
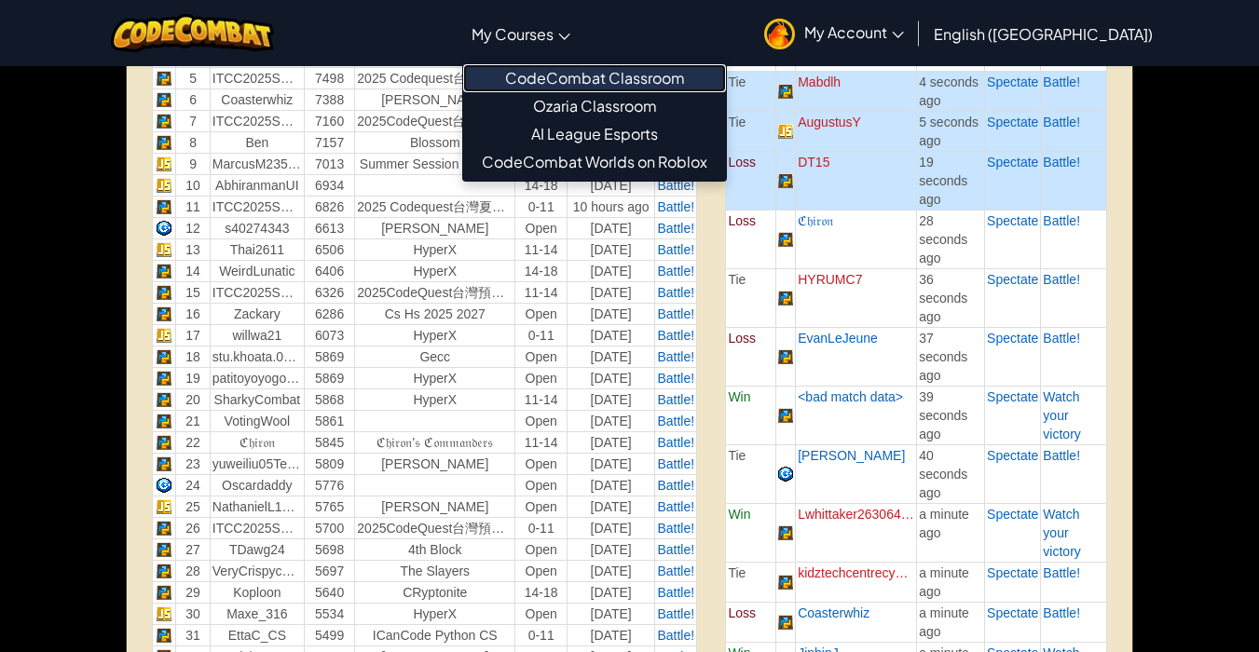
click at [722, 73] on link "CodeCombat Classroom" at bounding box center [594, 78] width 263 height 28
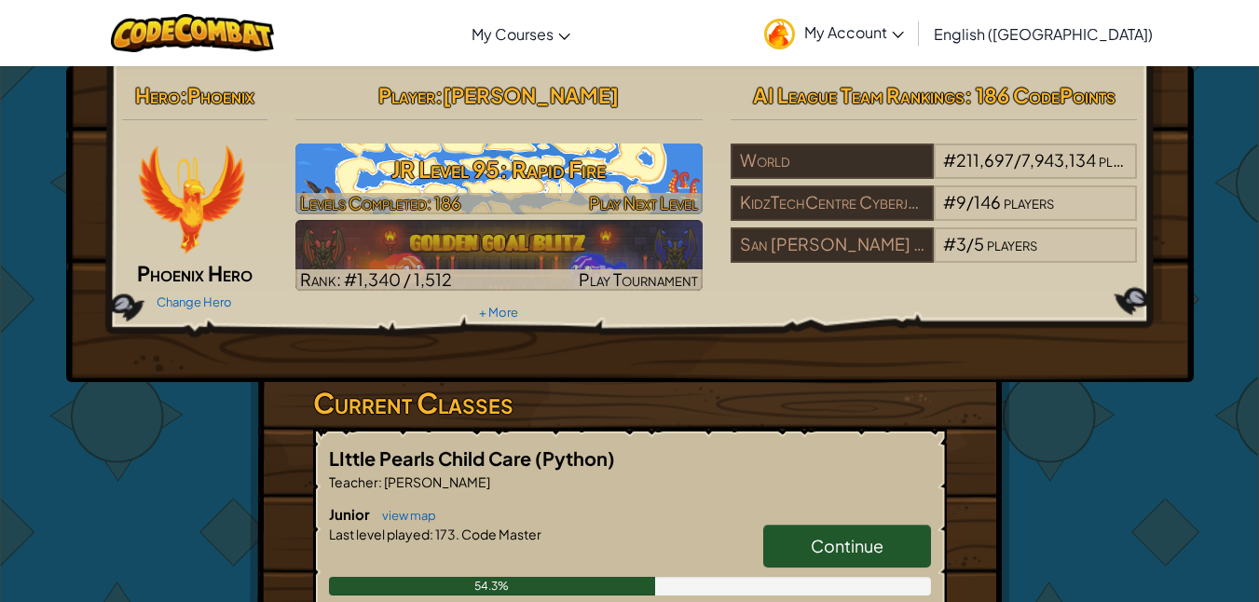
click at [639, 185] on h3 "JR Level 95: Rapid Fire" at bounding box center [498, 169] width 407 height 42
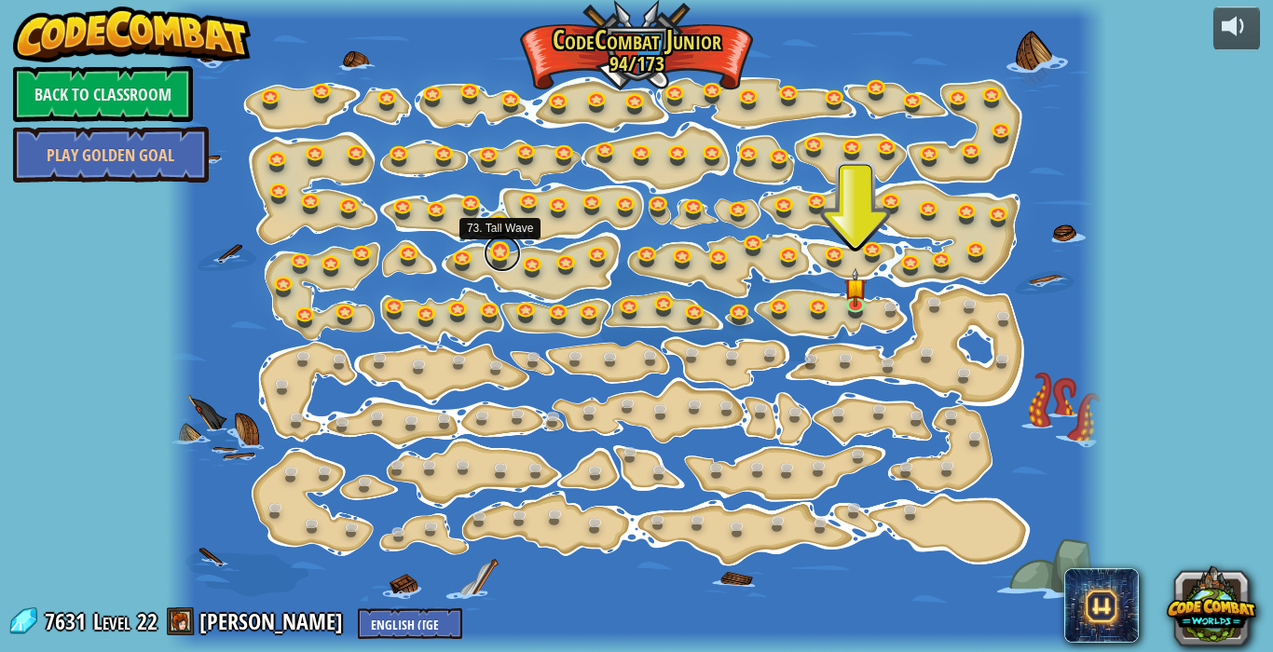
click at [497, 257] on link at bounding box center [502, 253] width 37 height 37
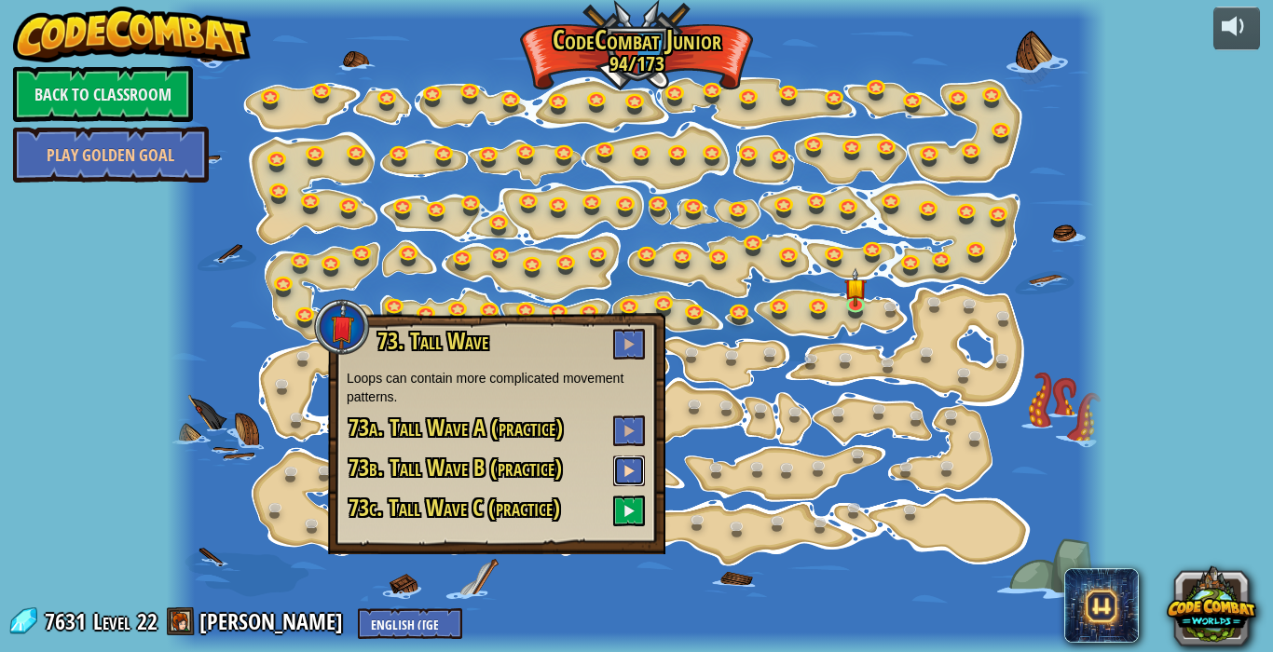
click at [630, 462] on button at bounding box center [629, 471] width 32 height 31
